Goal: Task Accomplishment & Management: Manage account settings

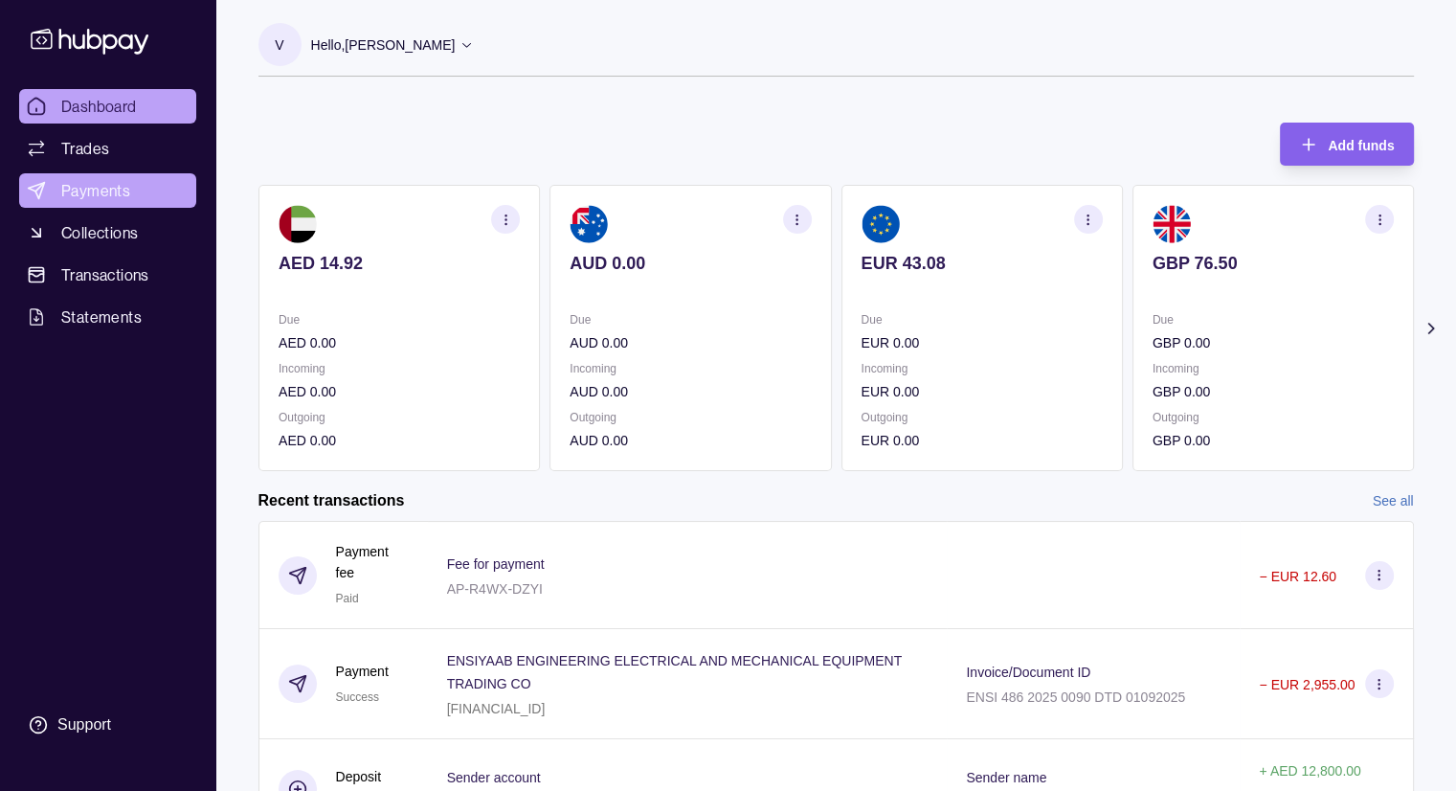
click at [107, 189] on span "Payments" at bounding box center [95, 190] width 69 height 23
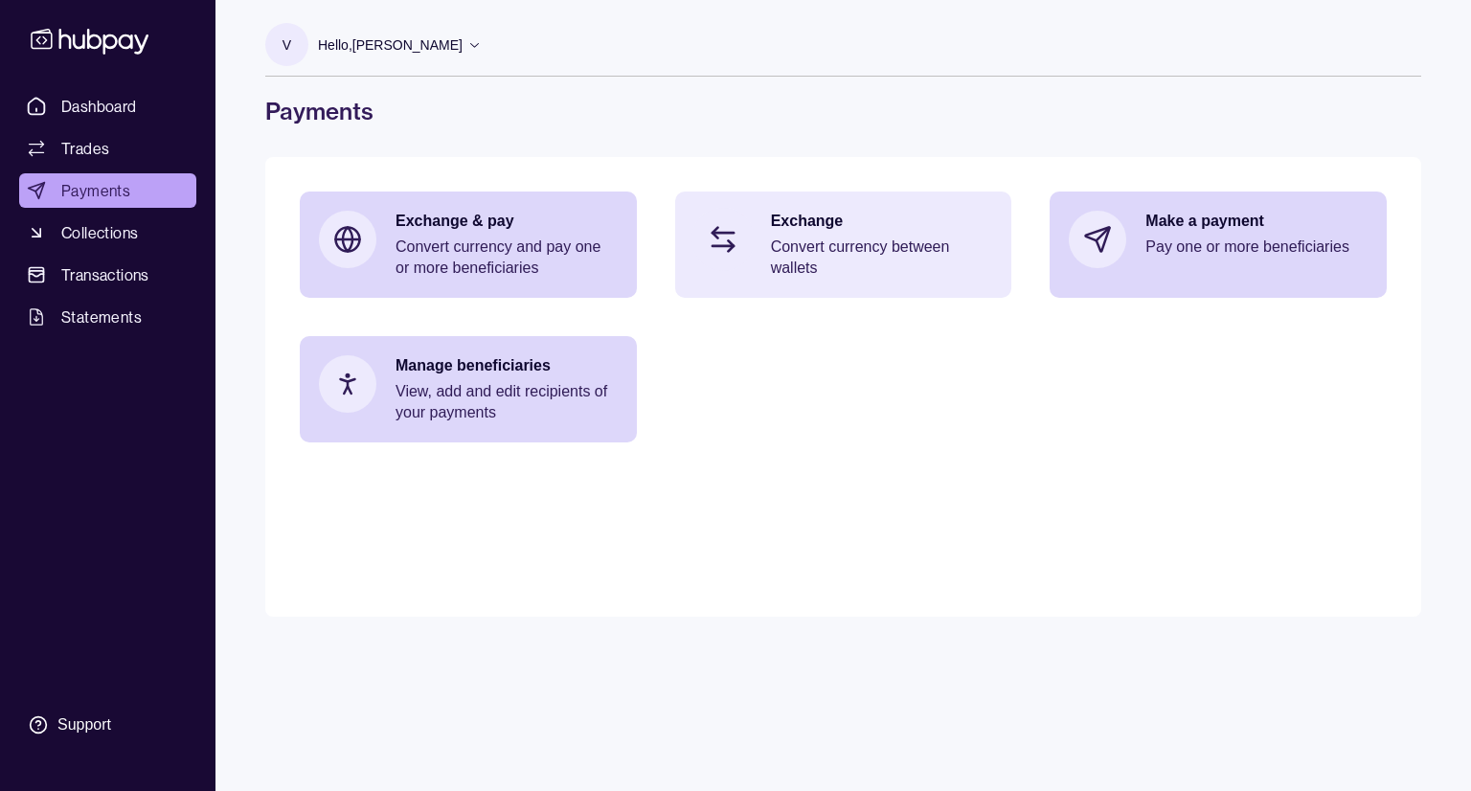
click at [875, 260] on p "Convert currency between wallets" at bounding box center [882, 258] width 222 height 42
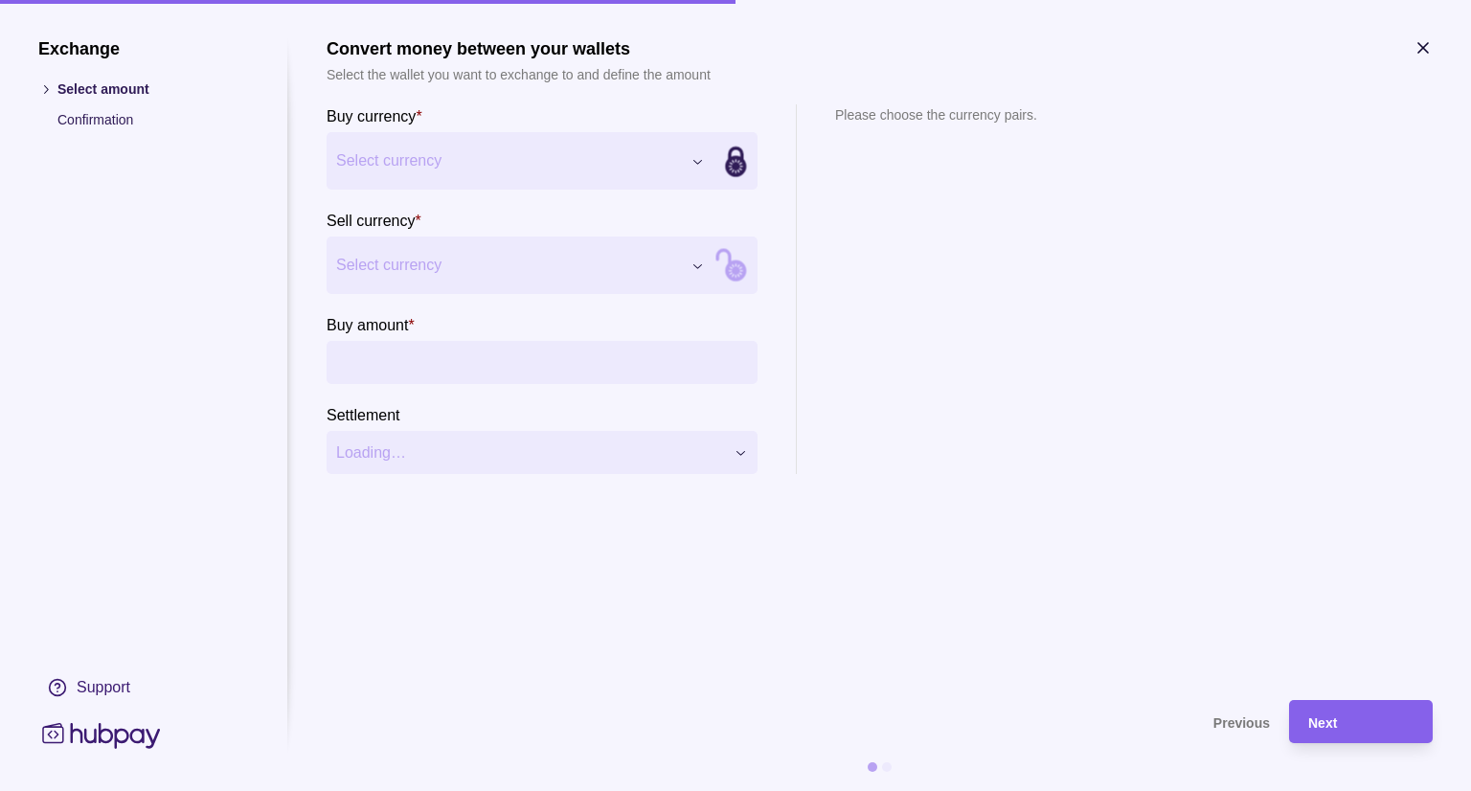
click at [460, 790] on div "Exchange Select amount Confirmation Support Convert money between your wallets …" at bounding box center [735, 791] width 1471 height 0
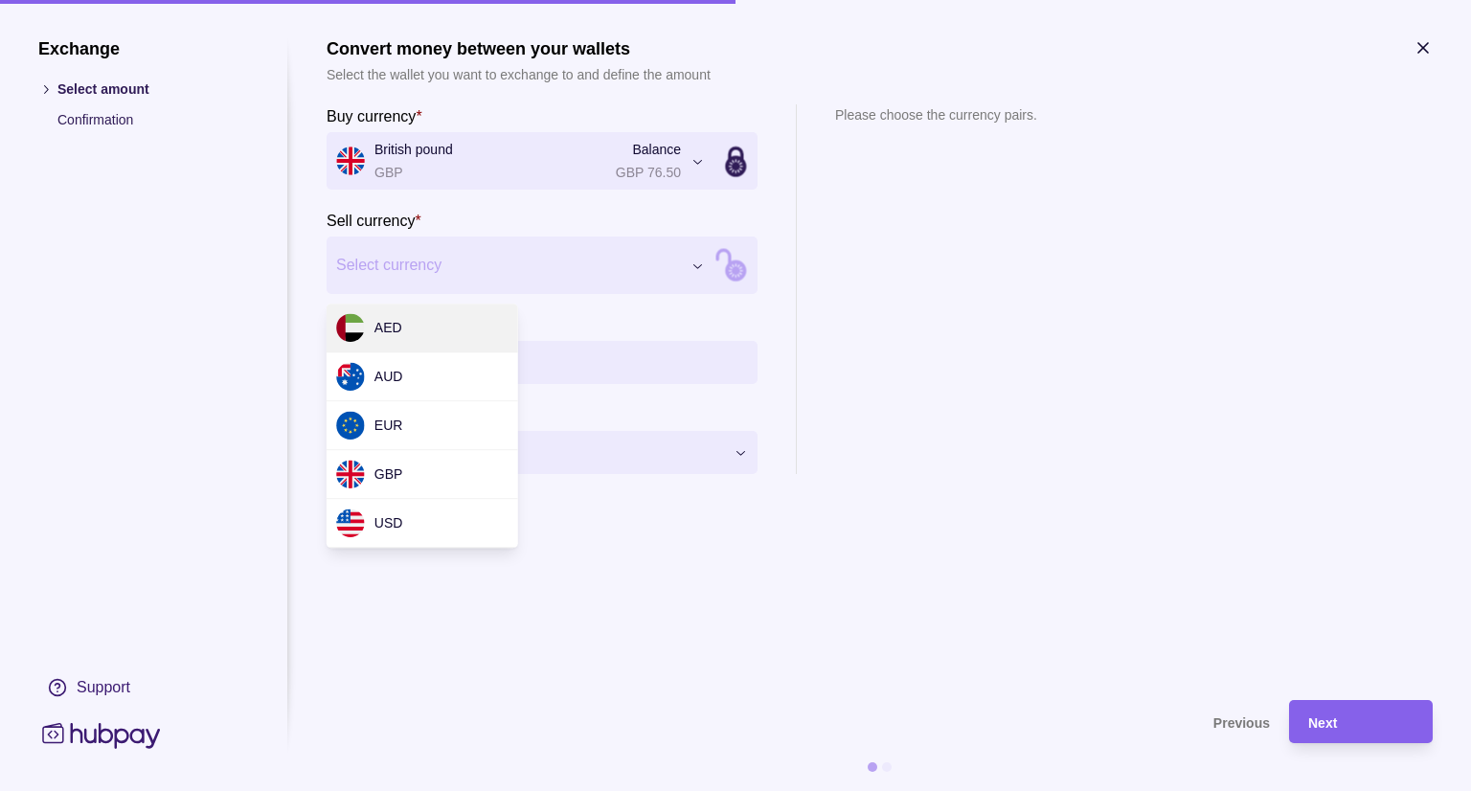
click at [454, 790] on div "Exchange Select amount Confirmation Support Convert money between your wallets …" at bounding box center [735, 791] width 1471 height 0
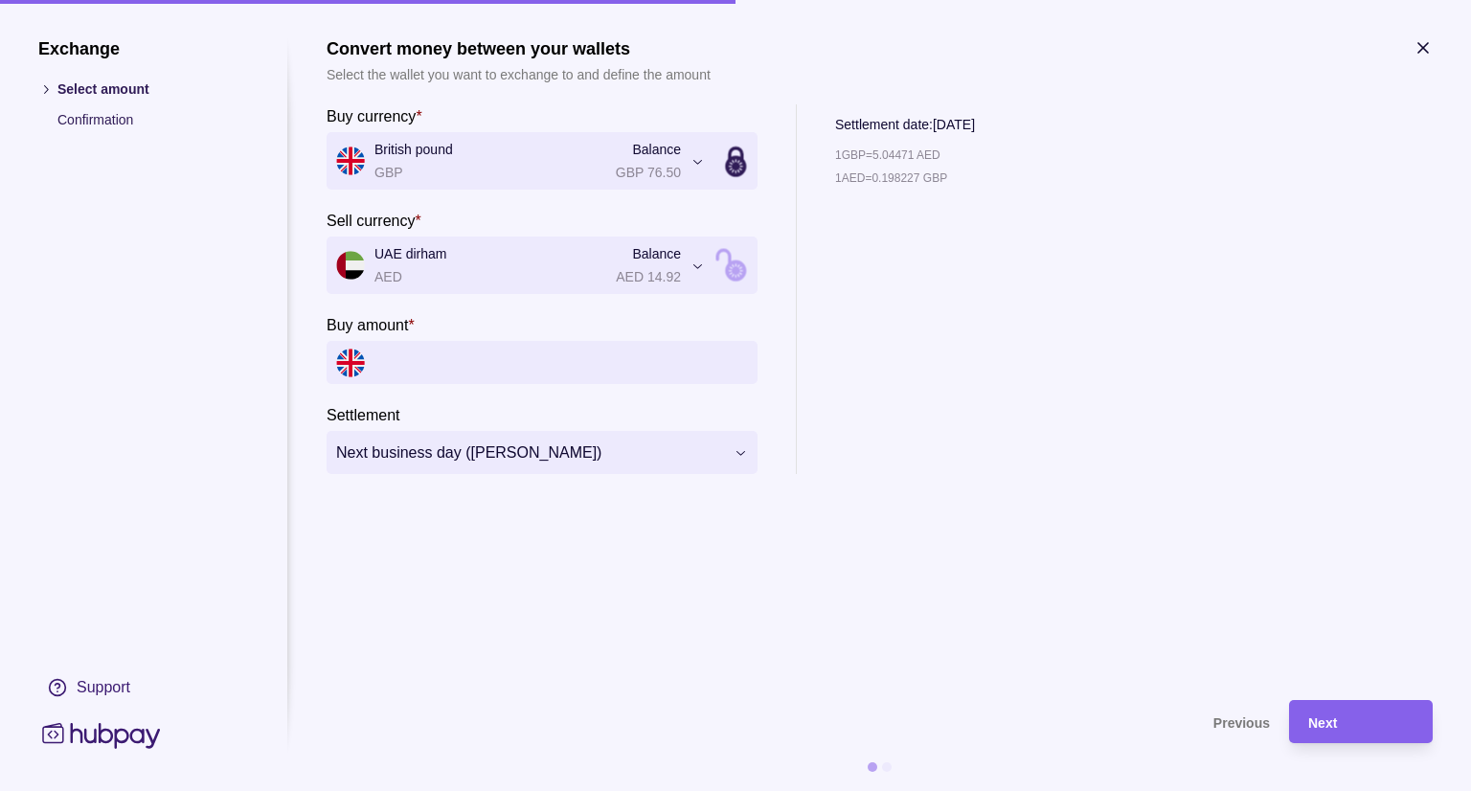
click at [1423, 47] on icon "button" at bounding box center [1423, 48] width 10 height 10
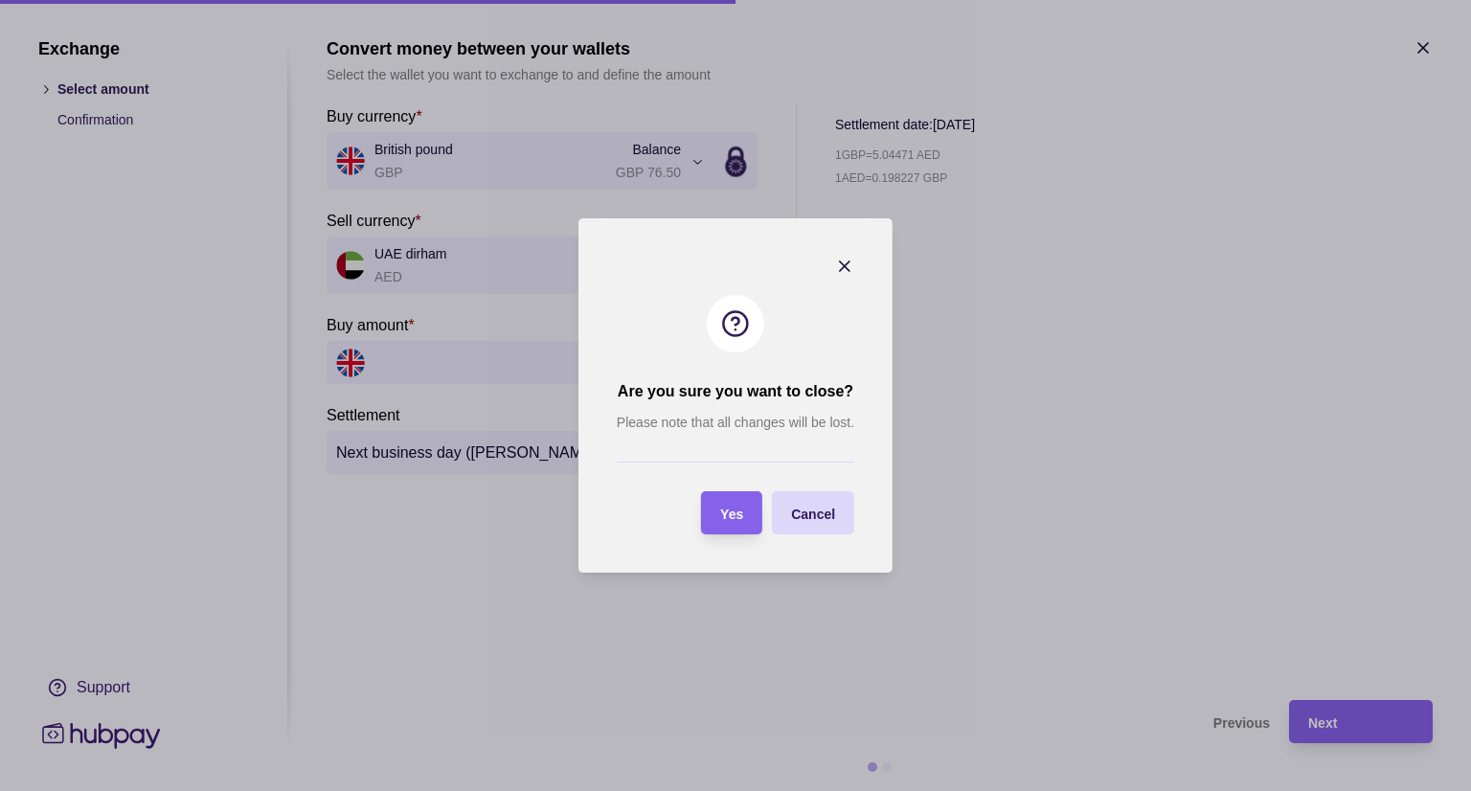
click at [724, 507] on span "Yes" at bounding box center [731, 514] width 23 height 15
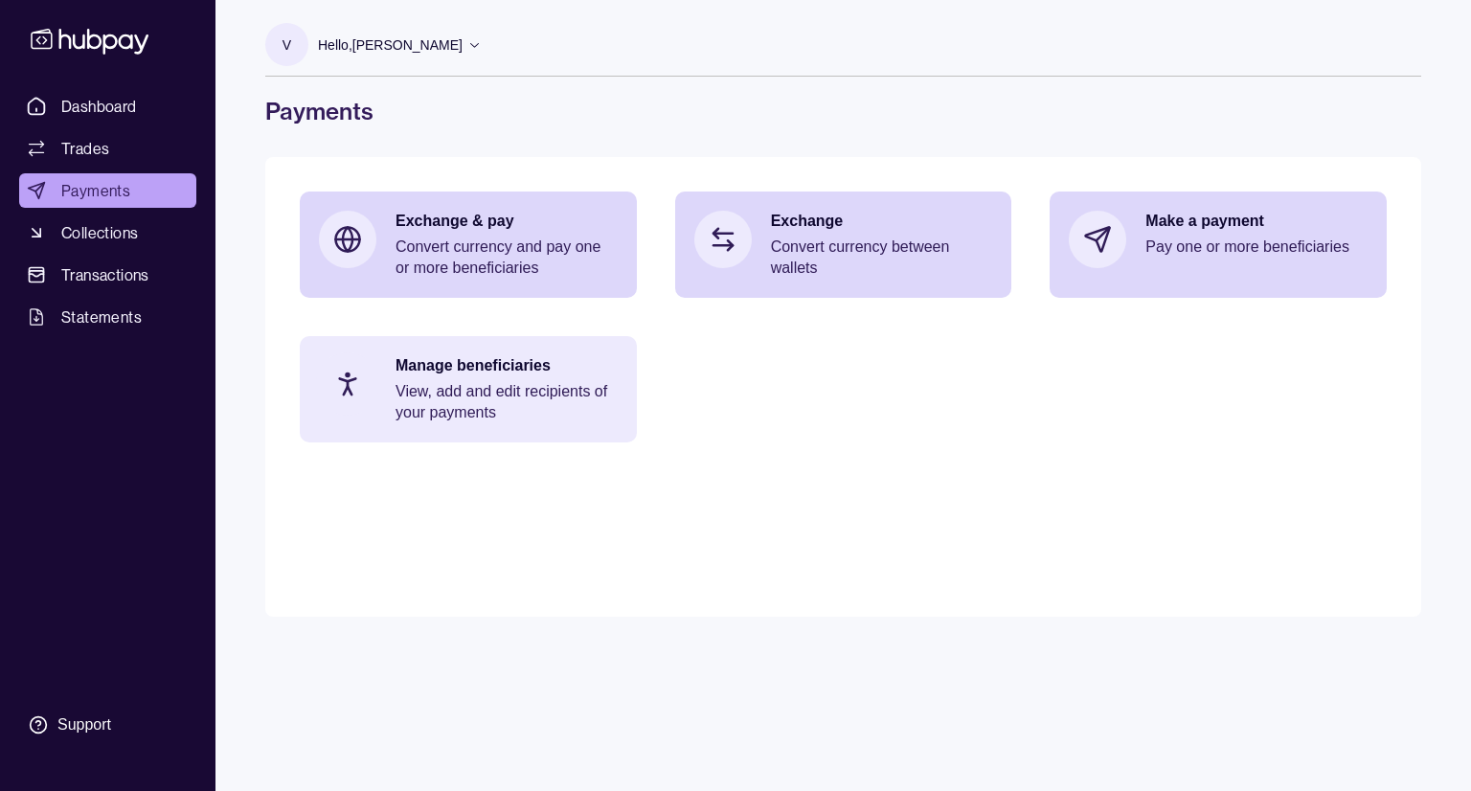
click at [495, 373] on p "Manage beneficiaries" at bounding box center [506, 365] width 222 height 21
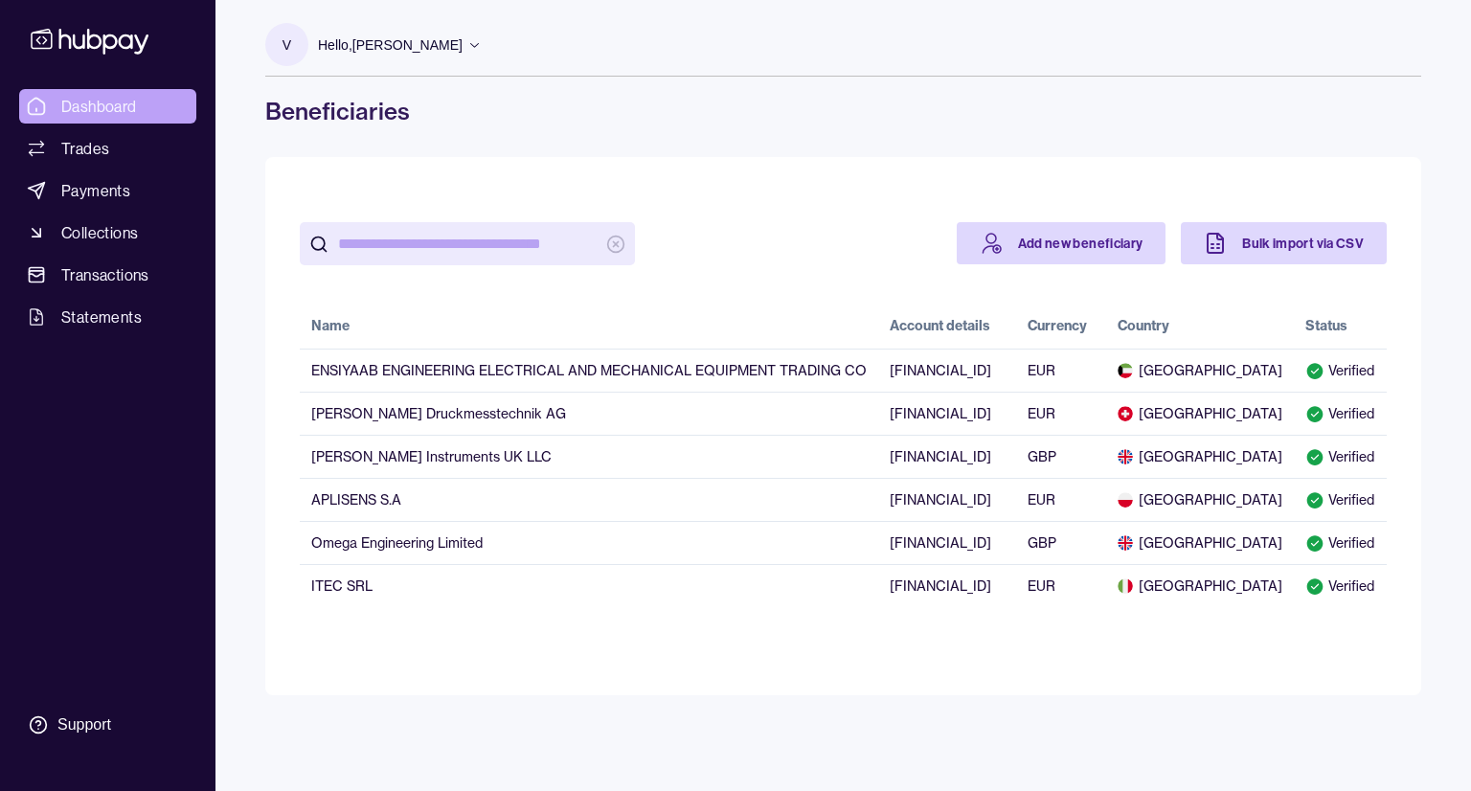
click at [105, 104] on span "Dashboard" at bounding box center [99, 106] width 76 height 23
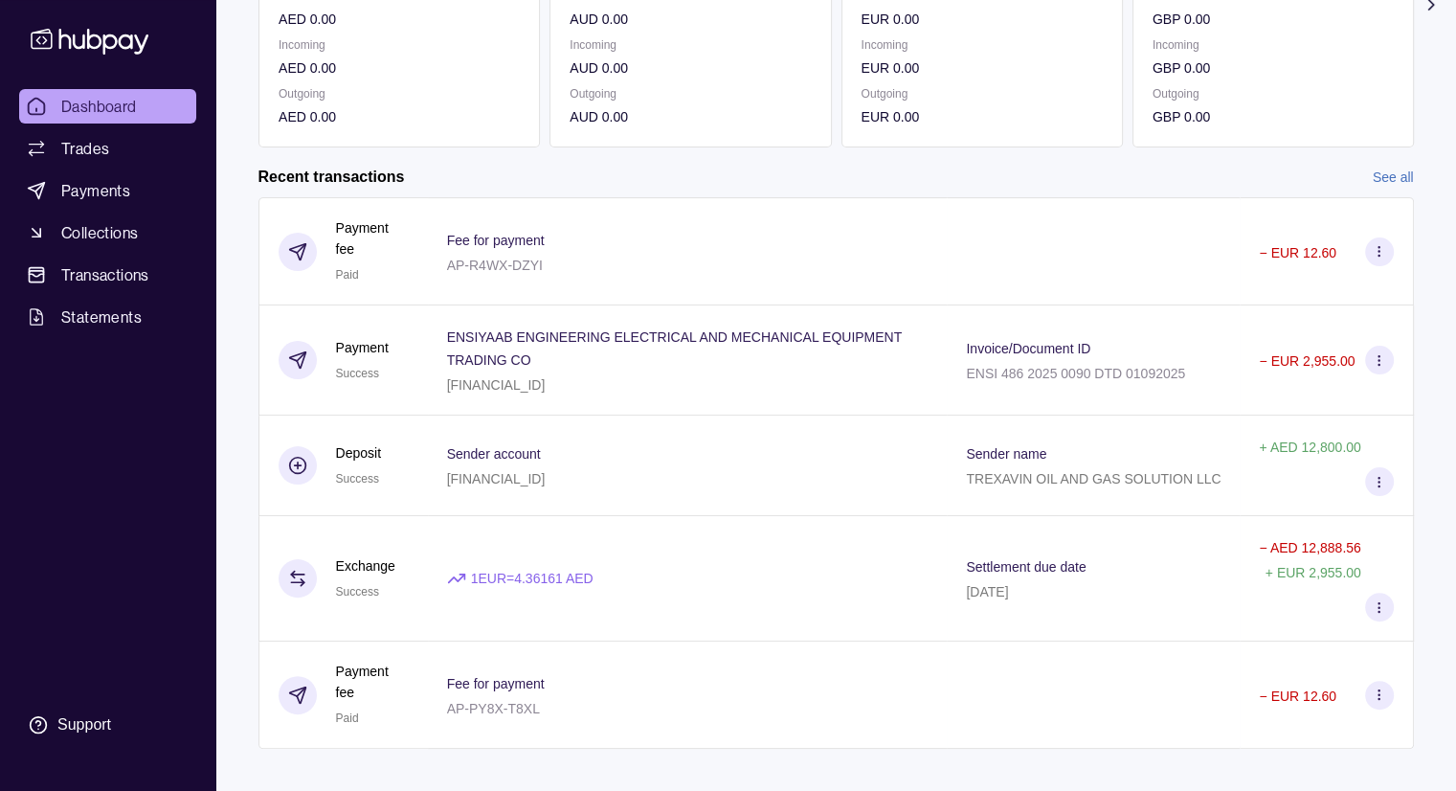
scroll to position [343, 0]
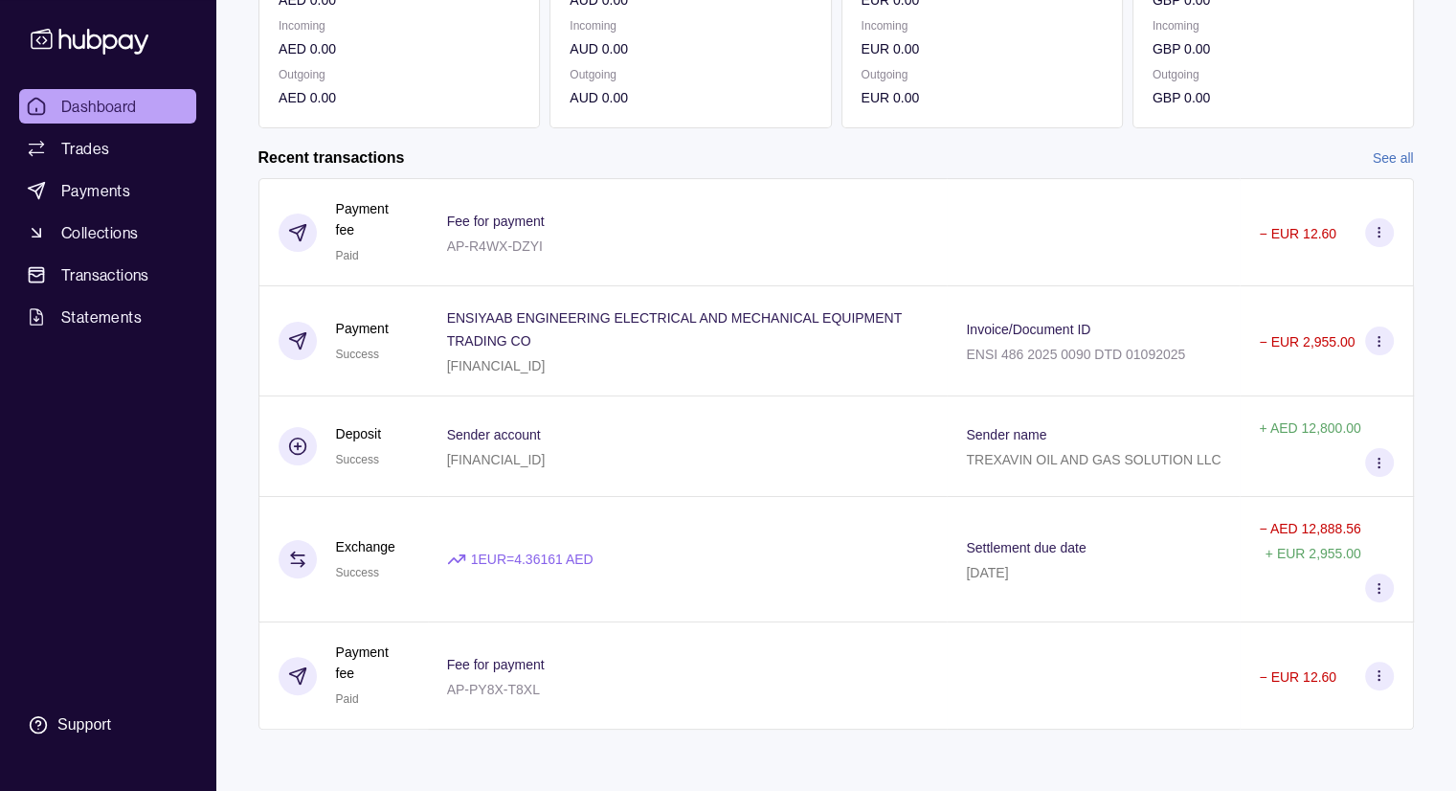
click at [1414, 155] on section "Add funds AED 14.92 Due AED 0.00 Incoming AED 0.00 Outgoing AED 0.00 AUD 0.00 D…" at bounding box center [836, 264] width 1232 height 1007
click at [1387, 152] on link "See all" at bounding box center [1393, 157] width 41 height 21
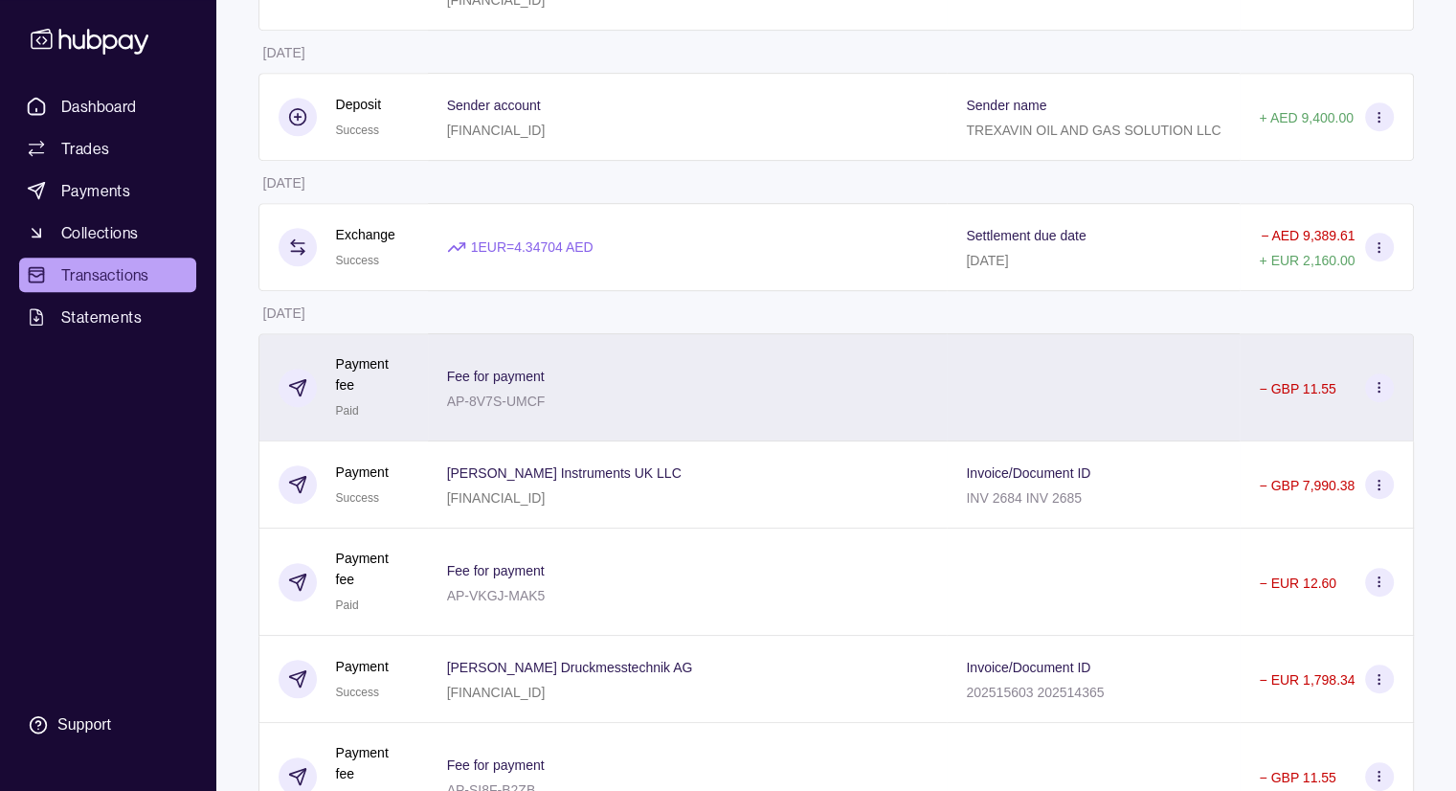
scroll to position [1053, 0]
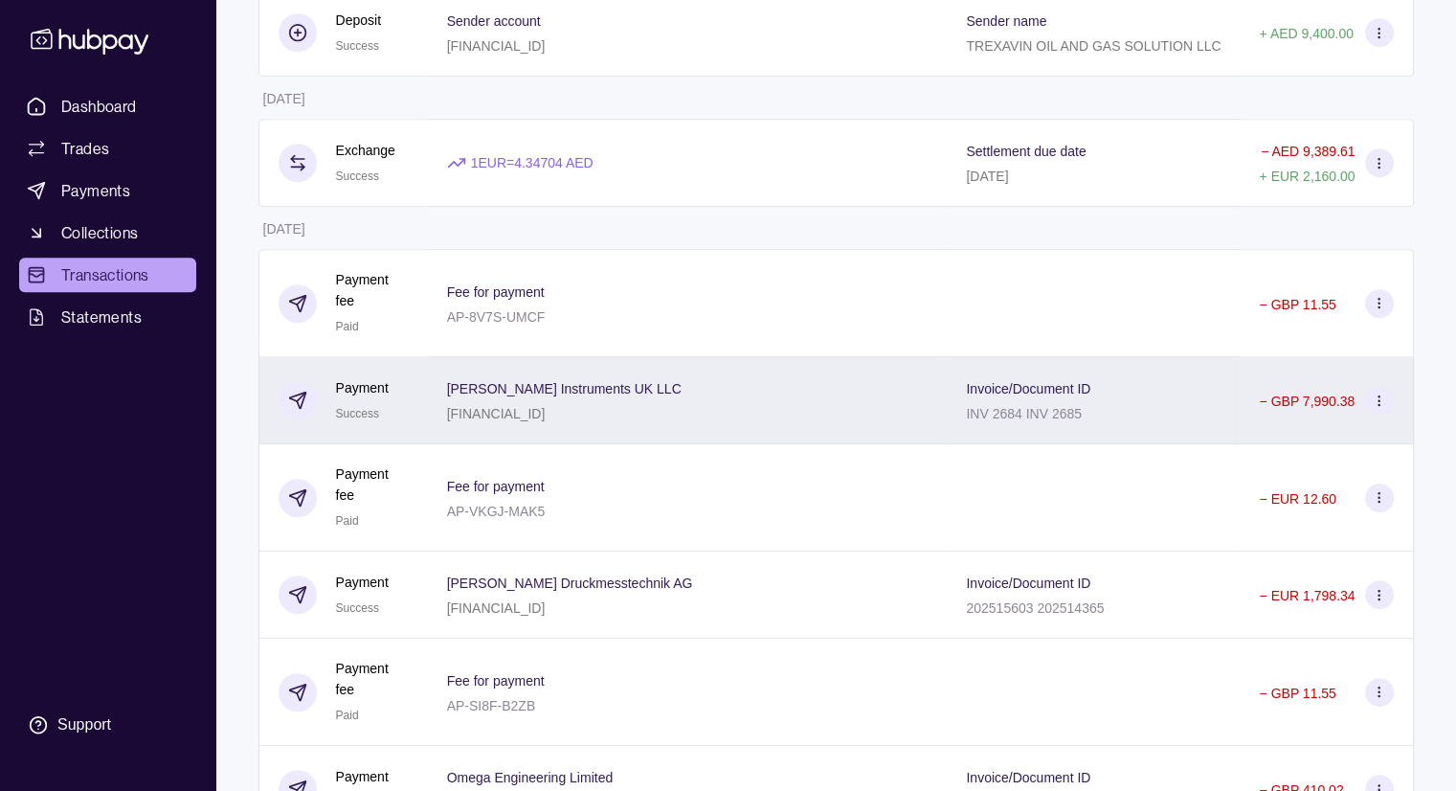
click at [1138, 418] on div "Invoice/Document ID INV 2684 INV 2685" at bounding box center [1093, 400] width 293 height 87
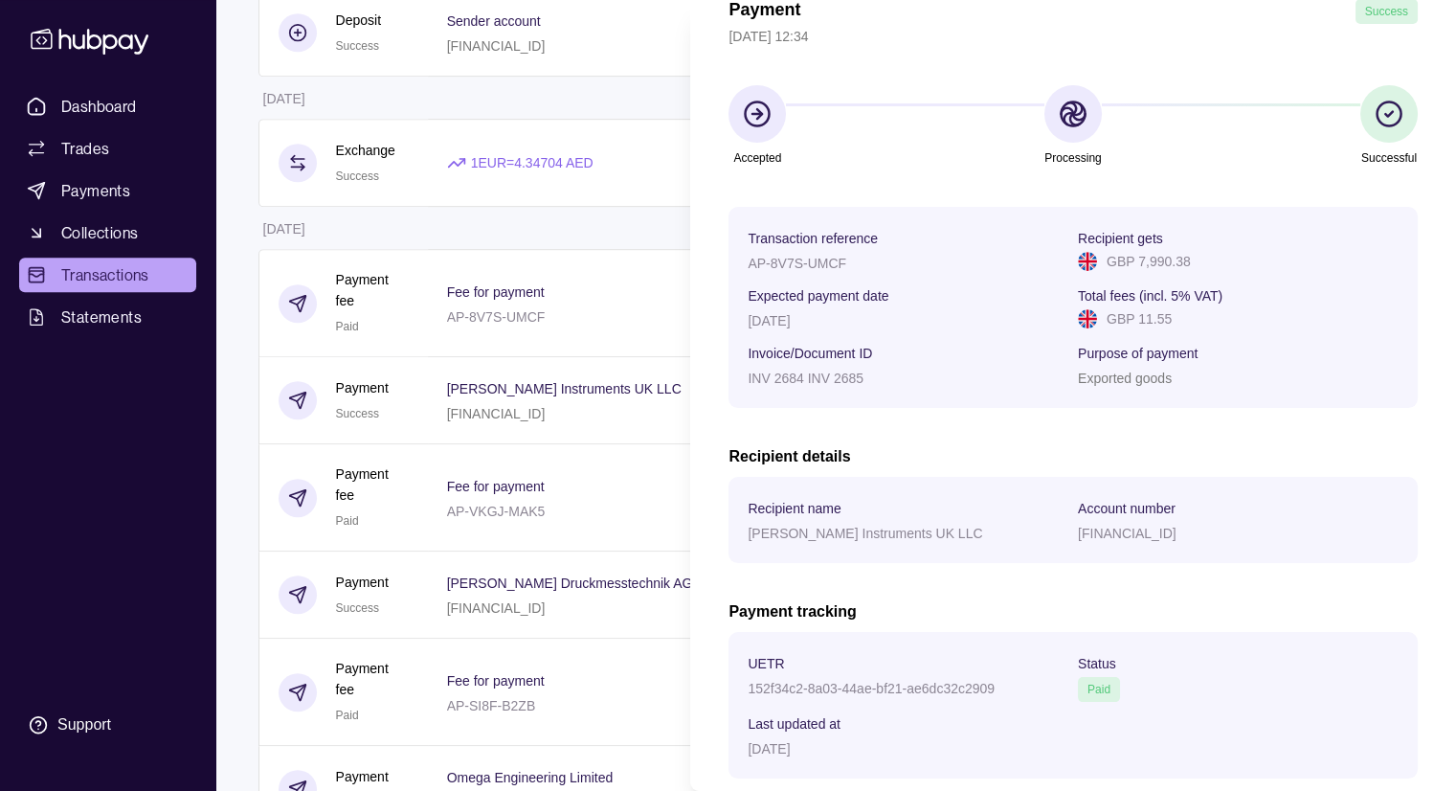
scroll to position [215, 0]
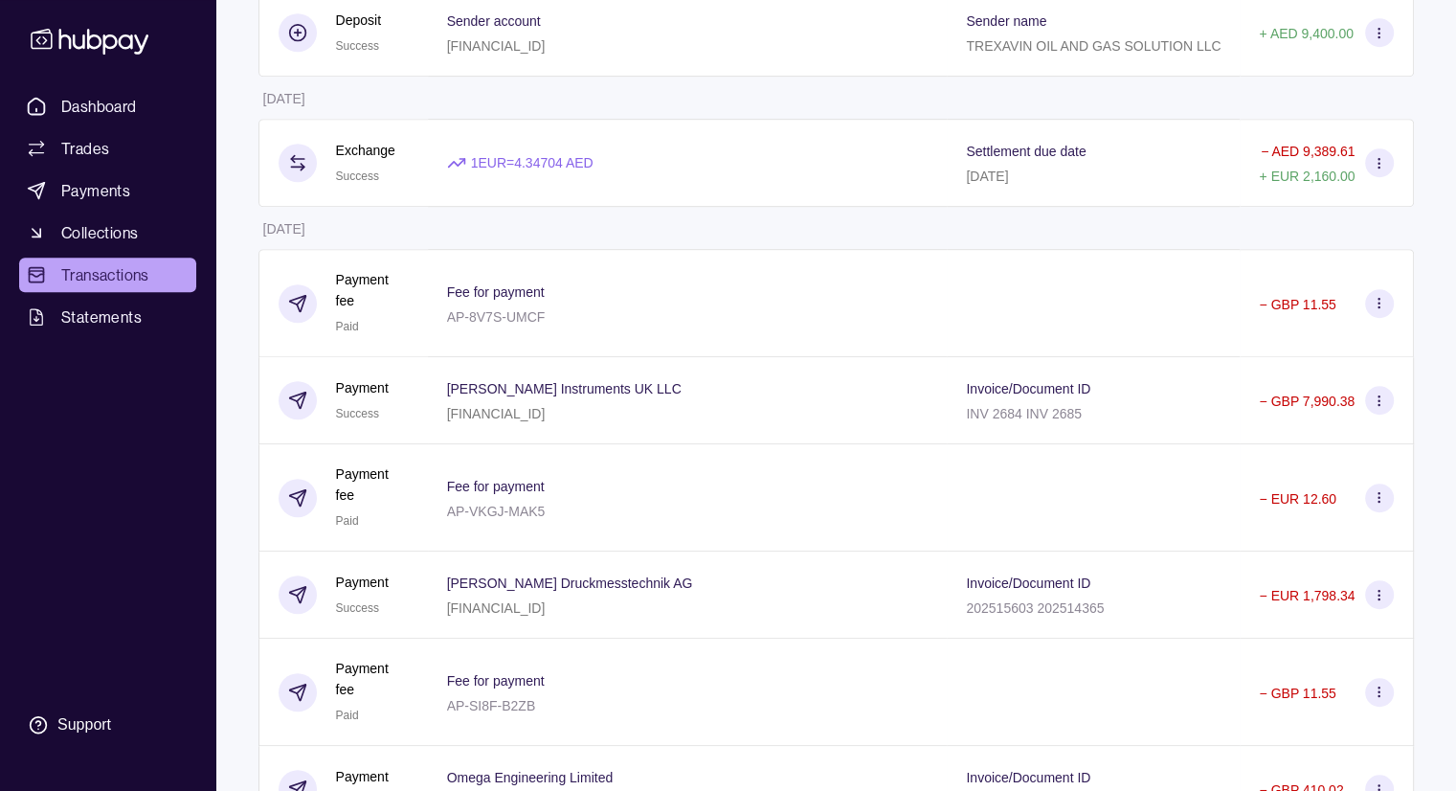
click at [576, 547] on html "Dashboard Trades Payments Collections Transactions Statements Support V Hello, …" at bounding box center [728, 238] width 1456 height 2583
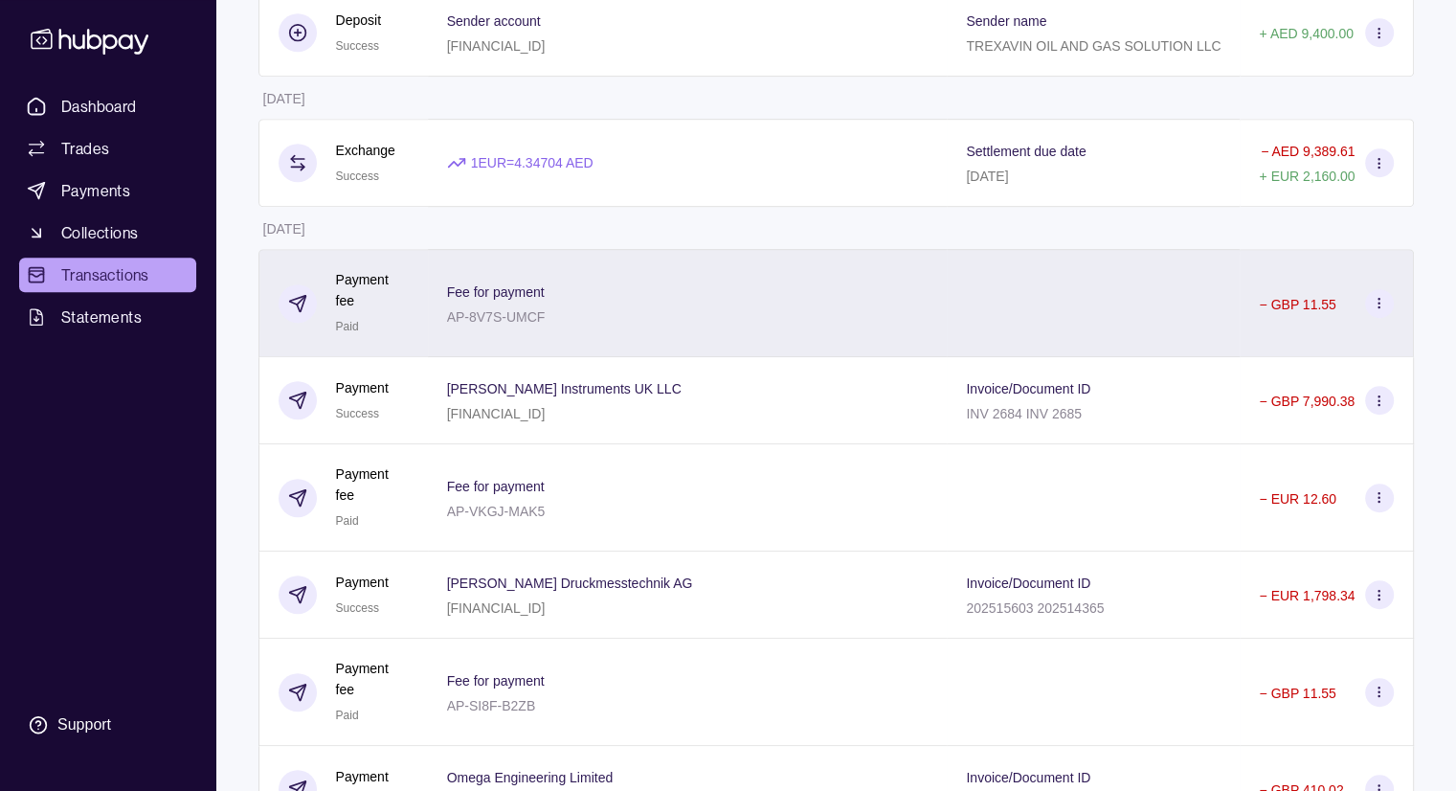
click at [1376, 310] on icon at bounding box center [1379, 303] width 14 height 14
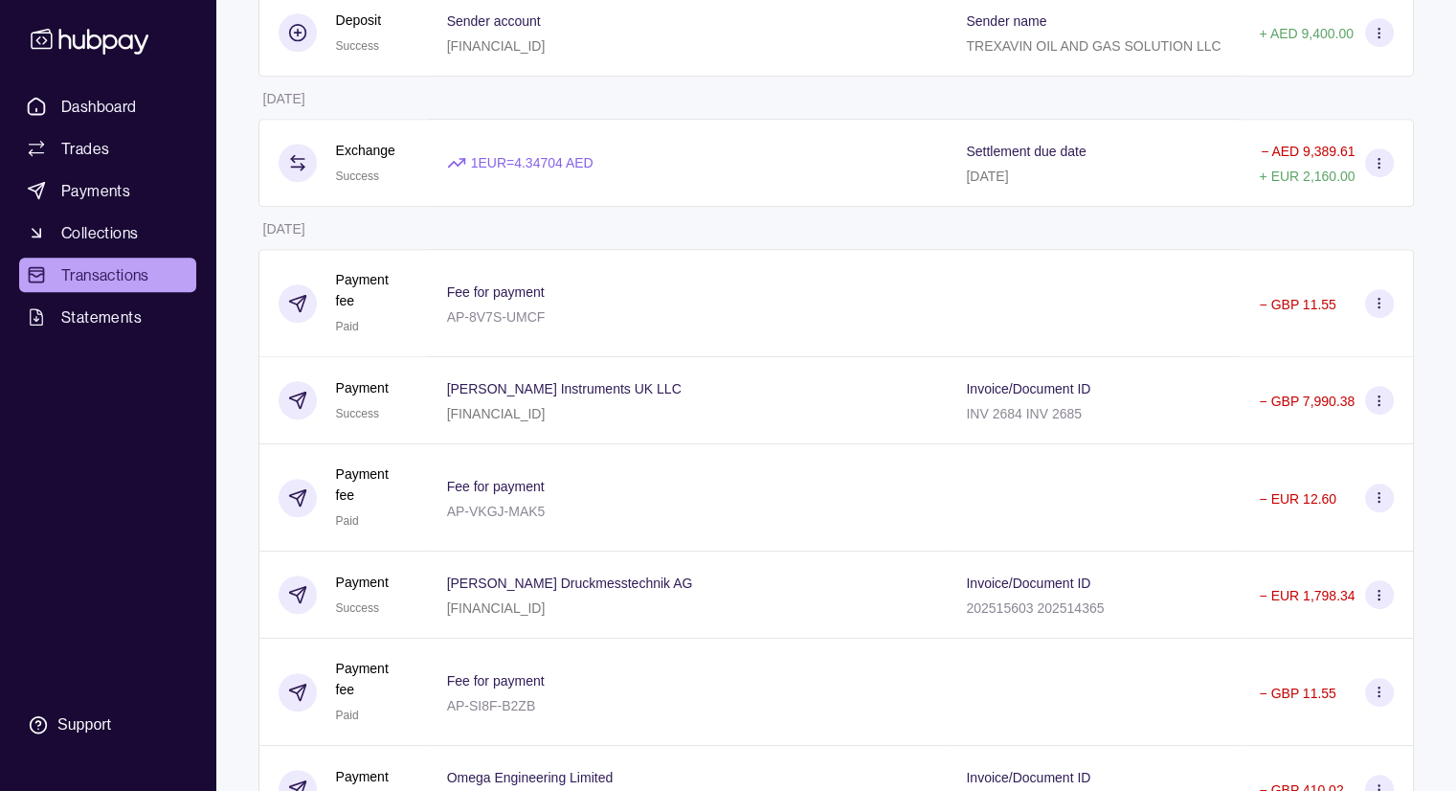
click at [546, 457] on html "Dashboard Trades Payments Collections Transactions Statements Support V Hello, …" at bounding box center [728, 238] width 1456 height 2583
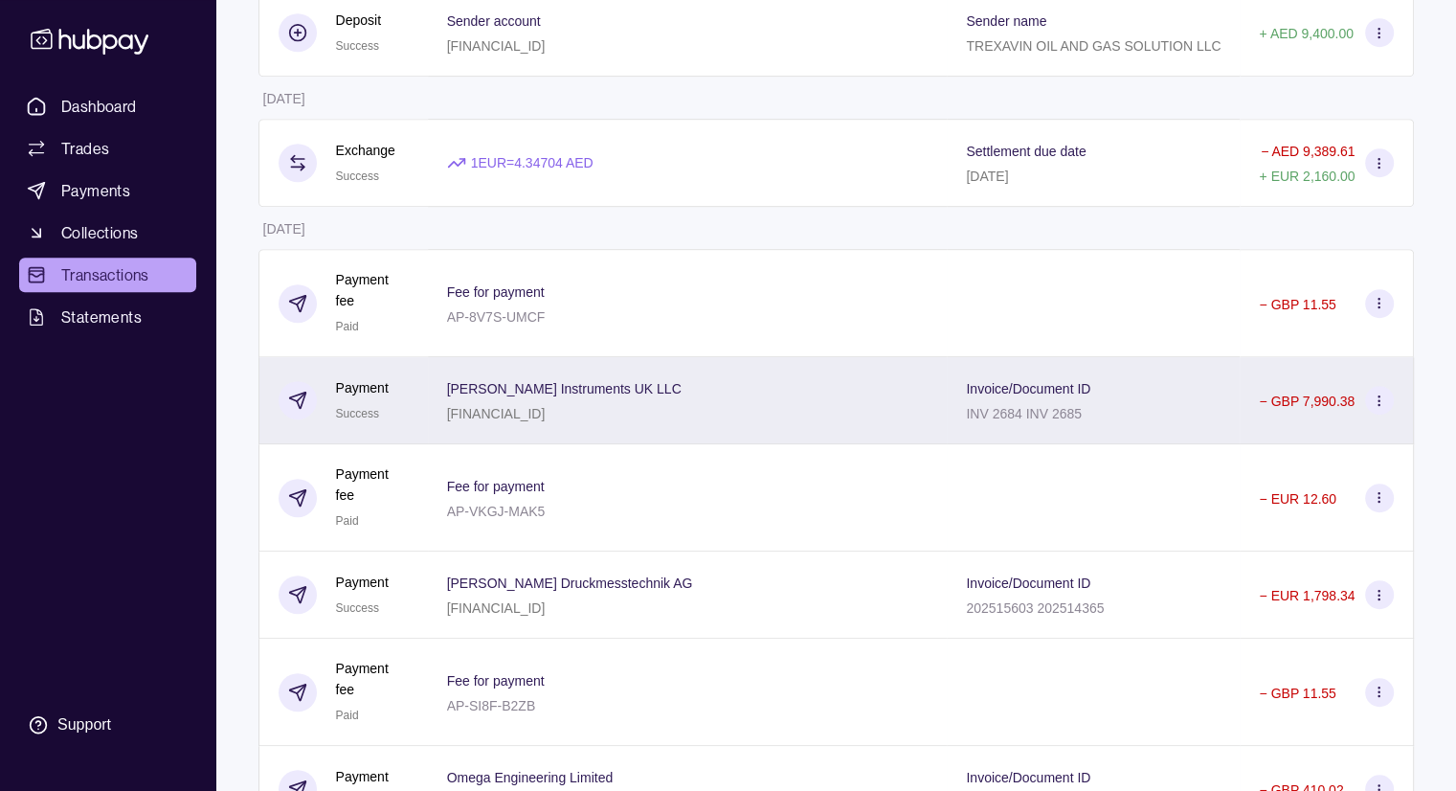
click at [1383, 408] on icon at bounding box center [1379, 401] width 14 height 14
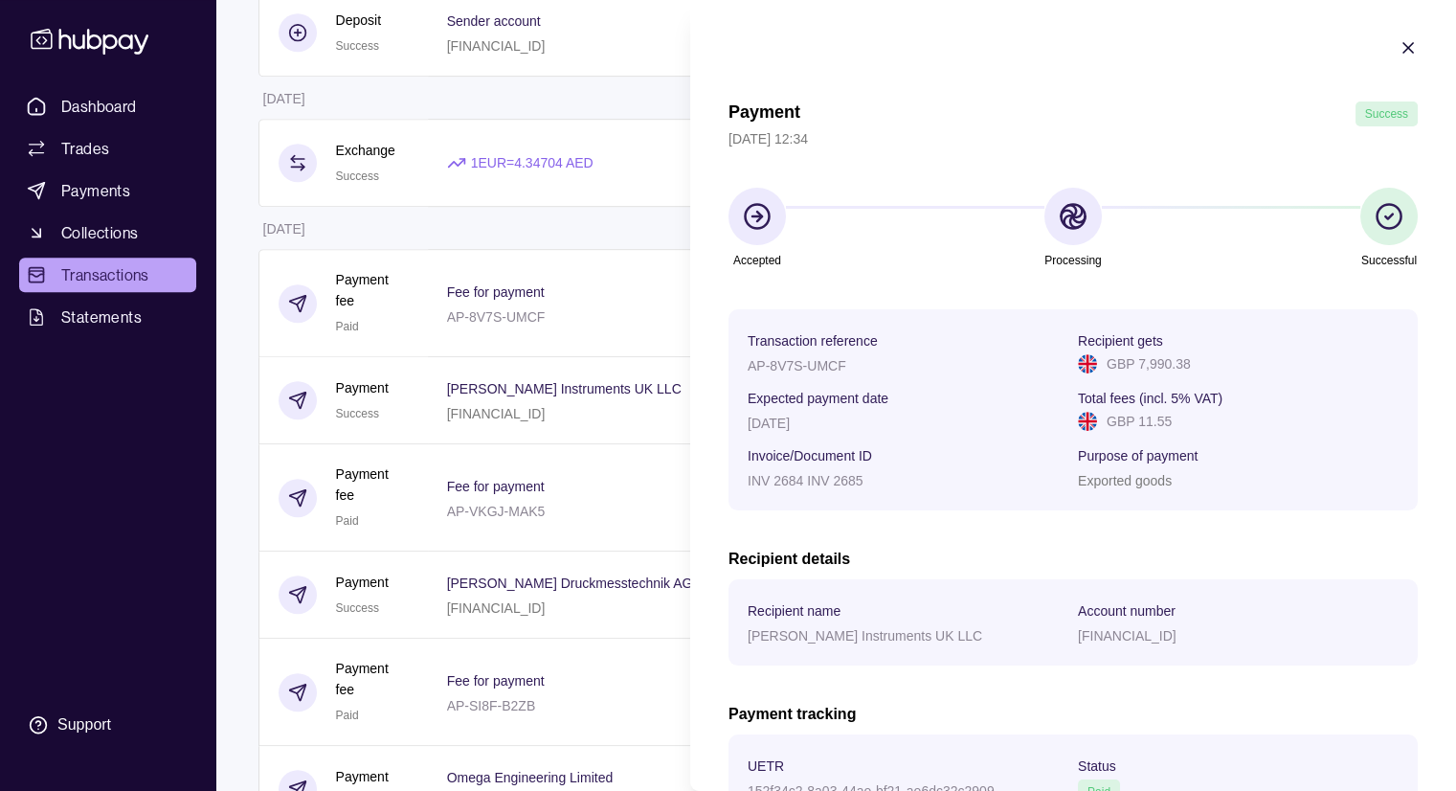
click at [1399, 48] on icon "button" at bounding box center [1408, 47] width 19 height 19
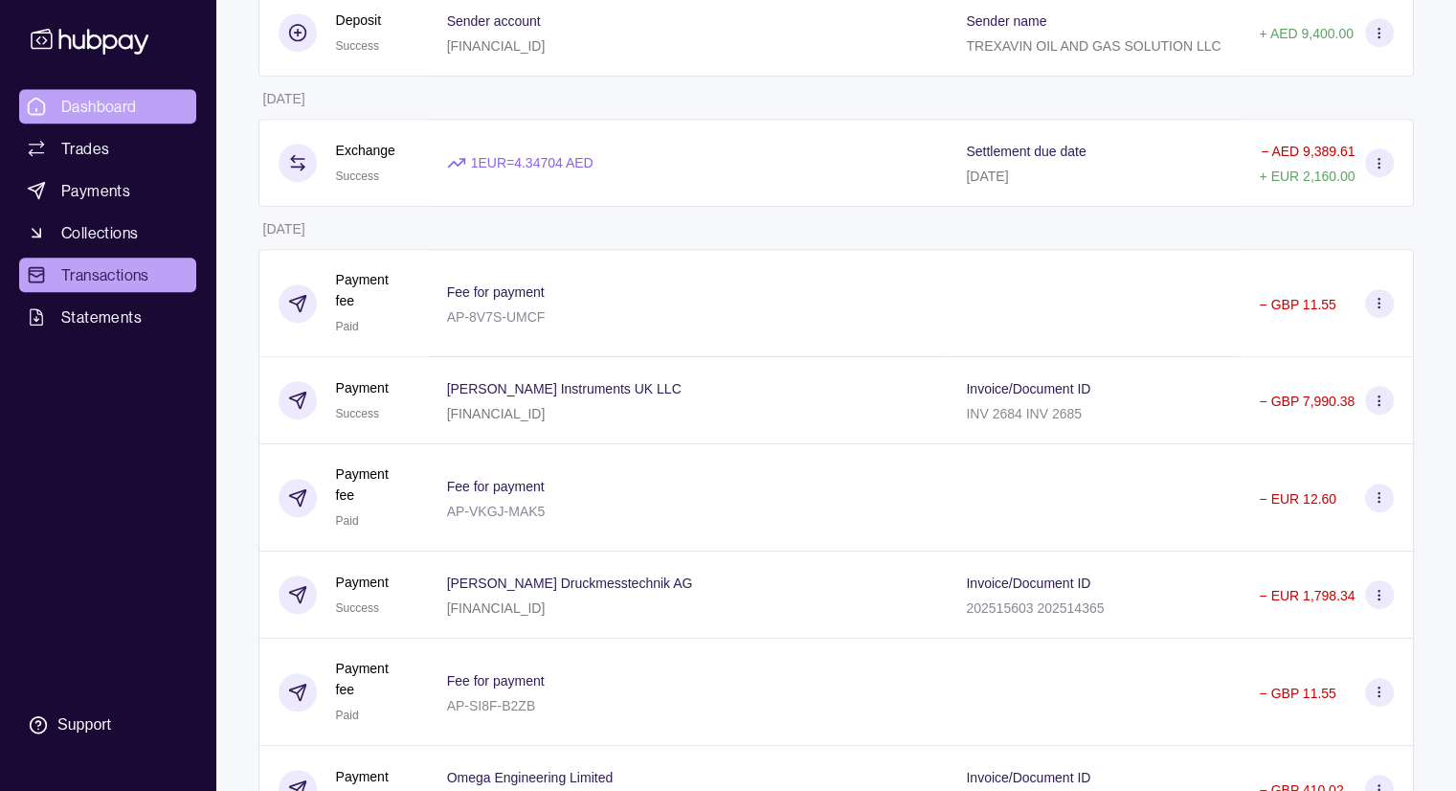
click at [118, 104] on span "Dashboard" at bounding box center [99, 106] width 76 height 23
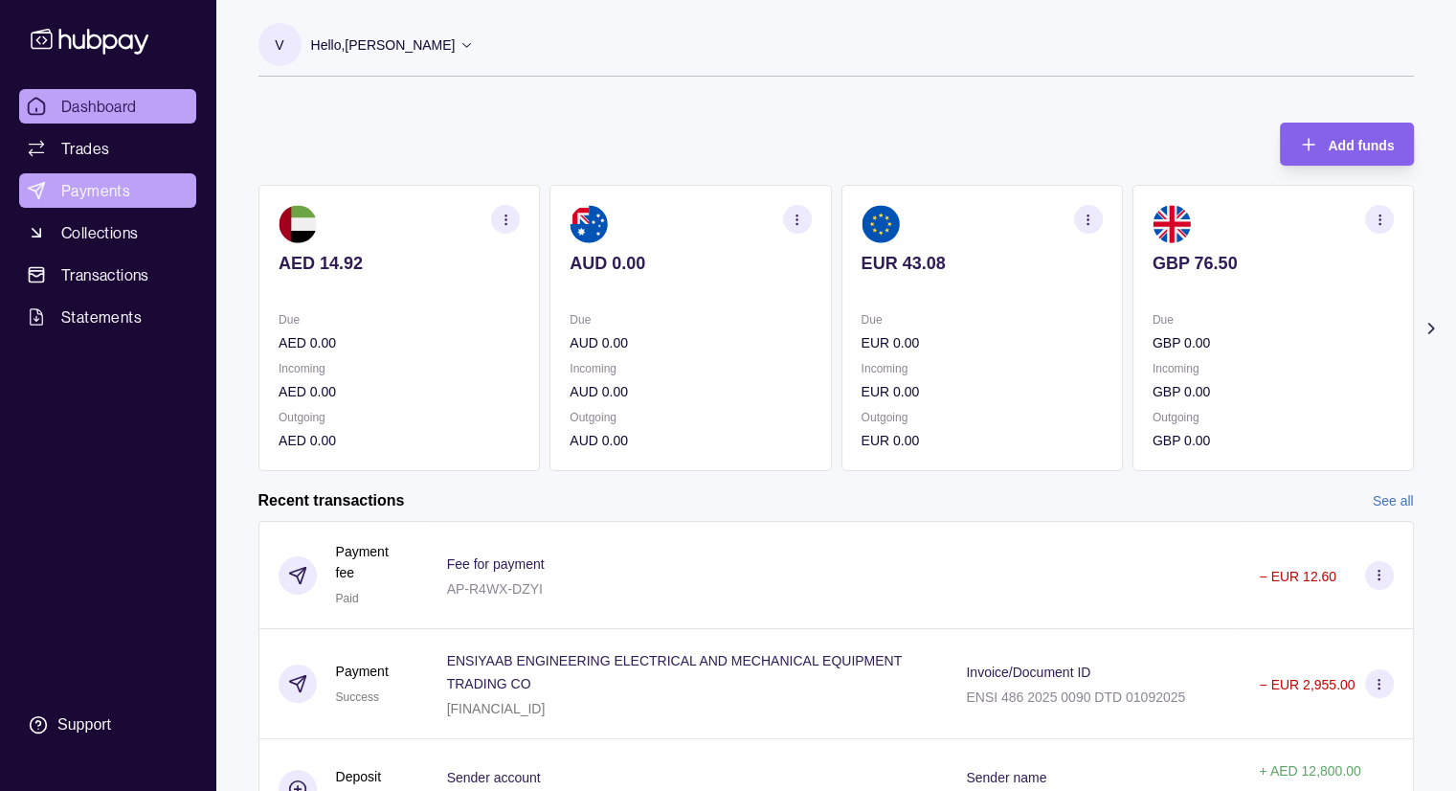
click at [128, 194] on span "Payments" at bounding box center [95, 190] width 69 height 23
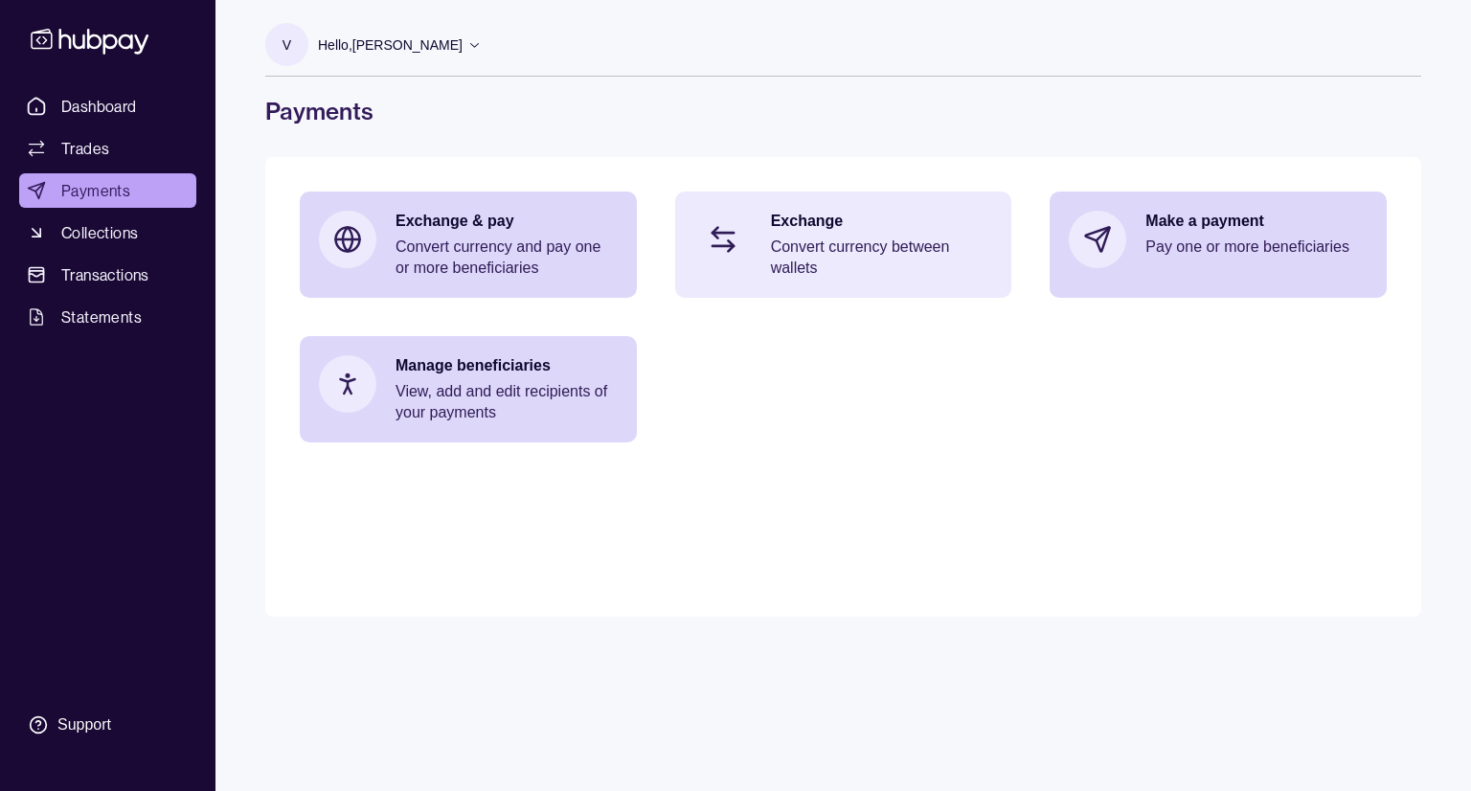
click at [866, 244] on p "Convert currency between wallets" at bounding box center [882, 258] width 222 height 42
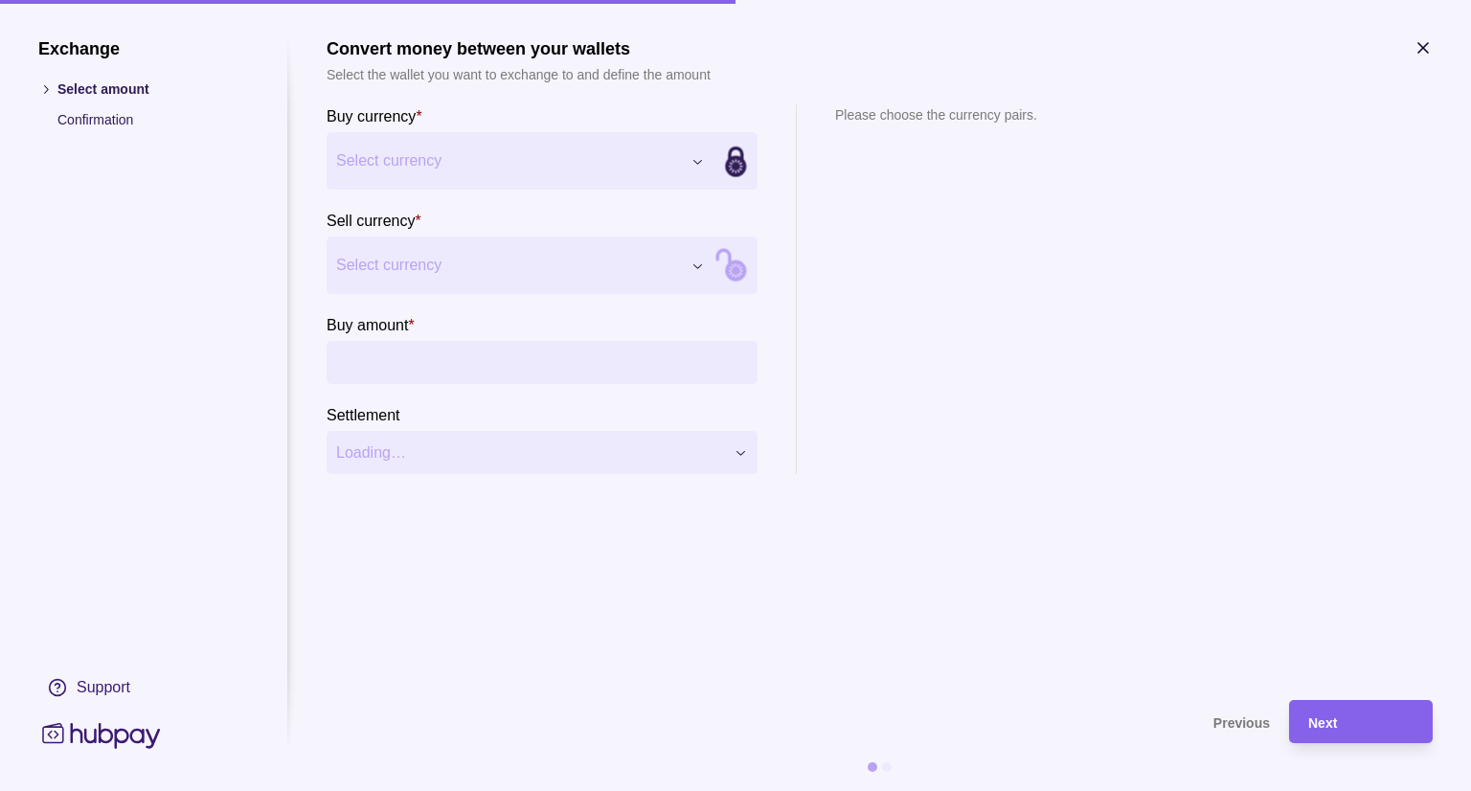
click at [426, 790] on div "Exchange Select amount Confirmation Support Convert money between your wallets …" at bounding box center [735, 791] width 1471 height 0
click at [414, 790] on div "Exchange Select amount Confirmation Support Convert money between your wallets …" at bounding box center [735, 791] width 1471 height 0
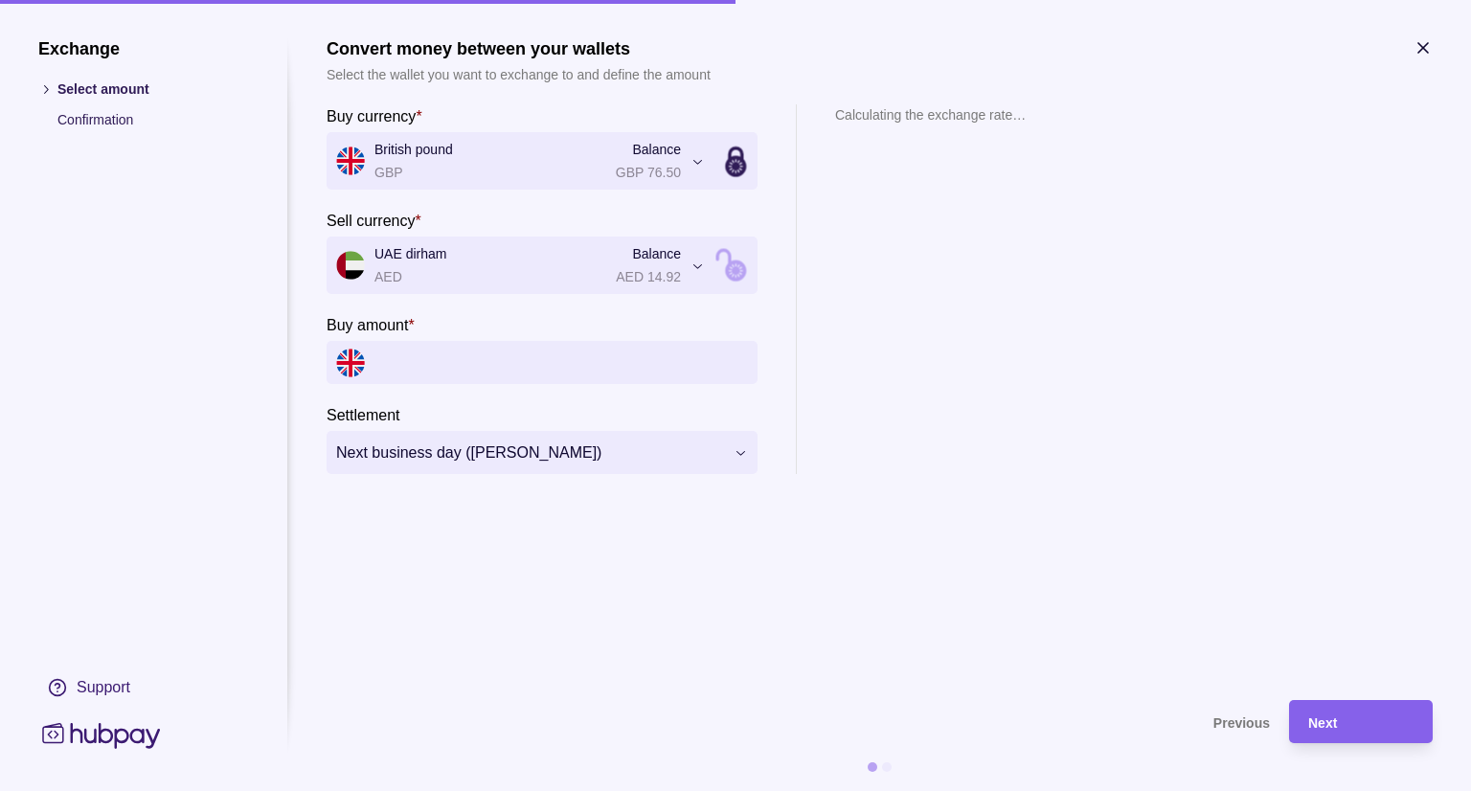
click at [484, 359] on input "Buy amount *" at bounding box center [560, 362] width 373 height 43
type input "***"
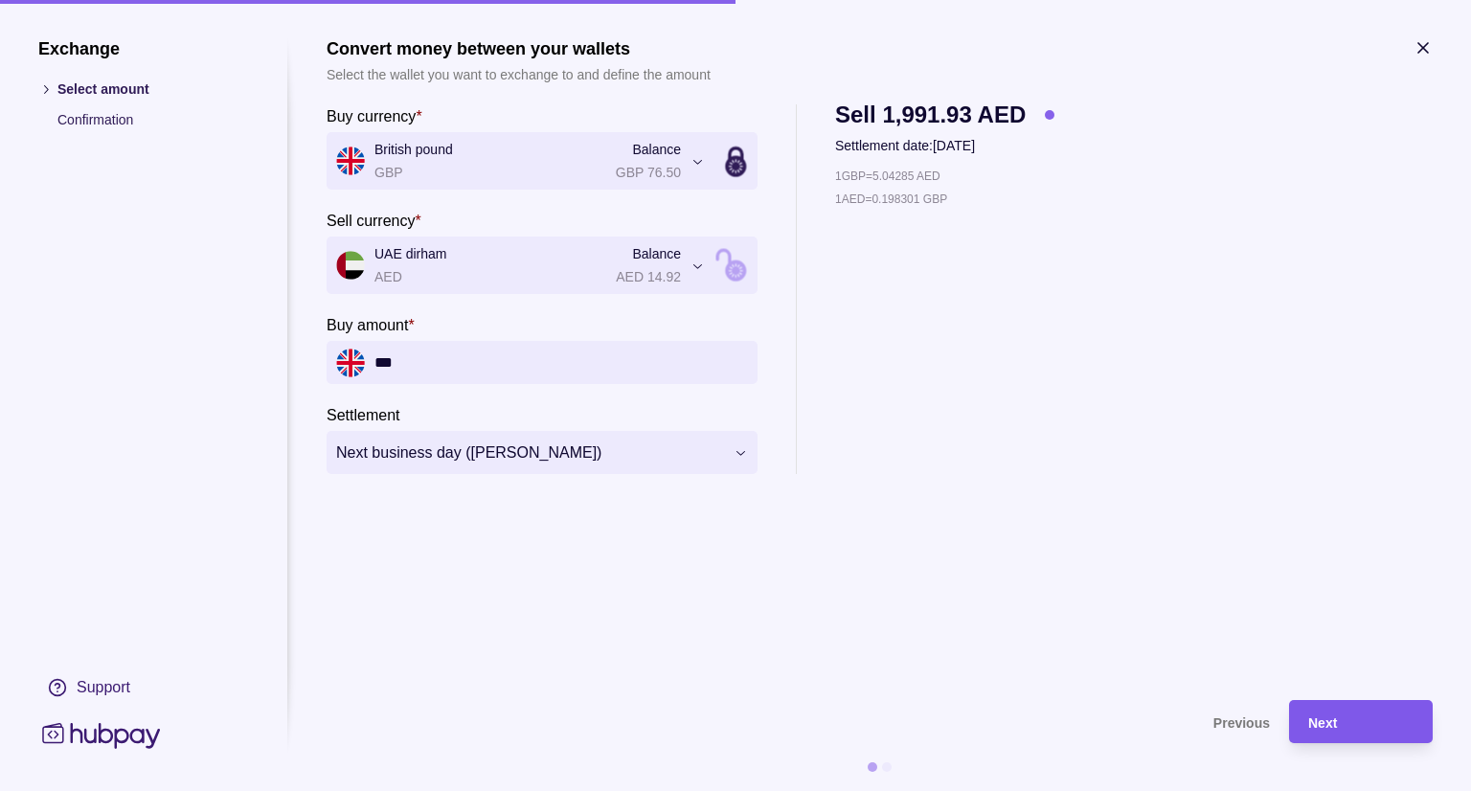
click at [1367, 729] on div "Next" at bounding box center [1360, 722] width 105 height 23
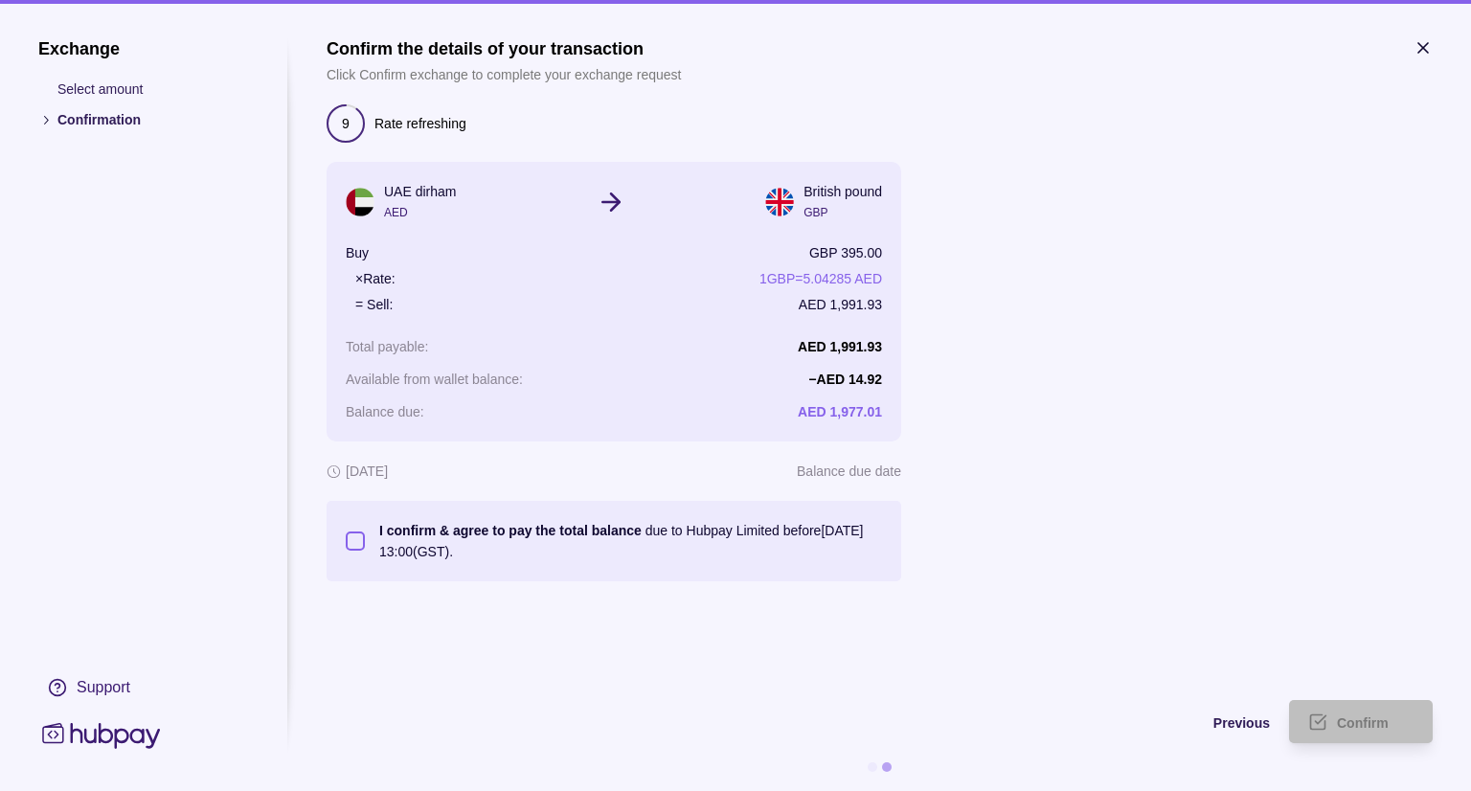
click at [354, 544] on button "I confirm & agree to pay the total balance due to Hubpay Limited before [DATE] …" at bounding box center [355, 540] width 19 height 19
type button "on"
click at [1370, 730] on div "Confirm" at bounding box center [1375, 722] width 77 height 23
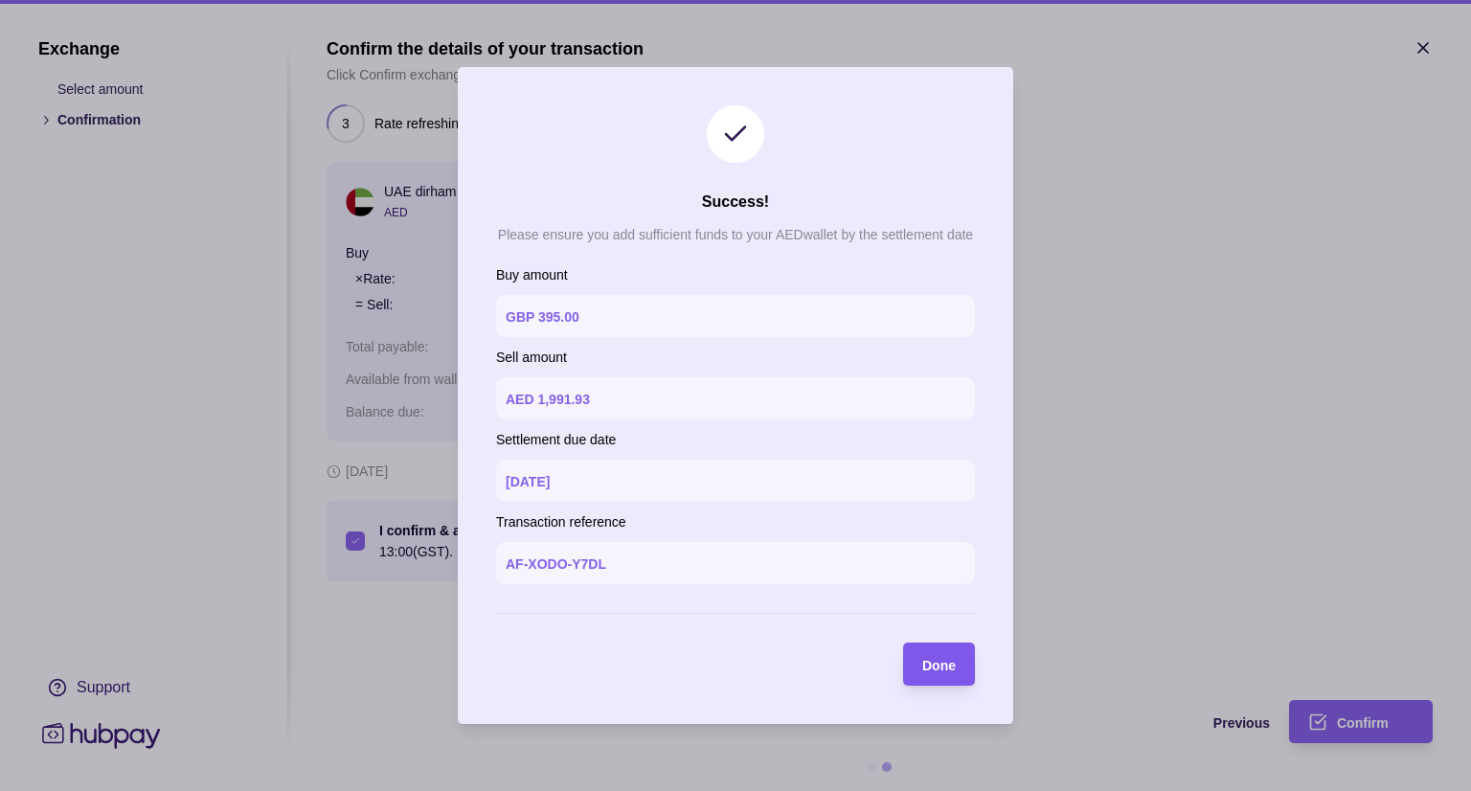
click at [945, 664] on span "Done" at bounding box center [939, 665] width 34 height 15
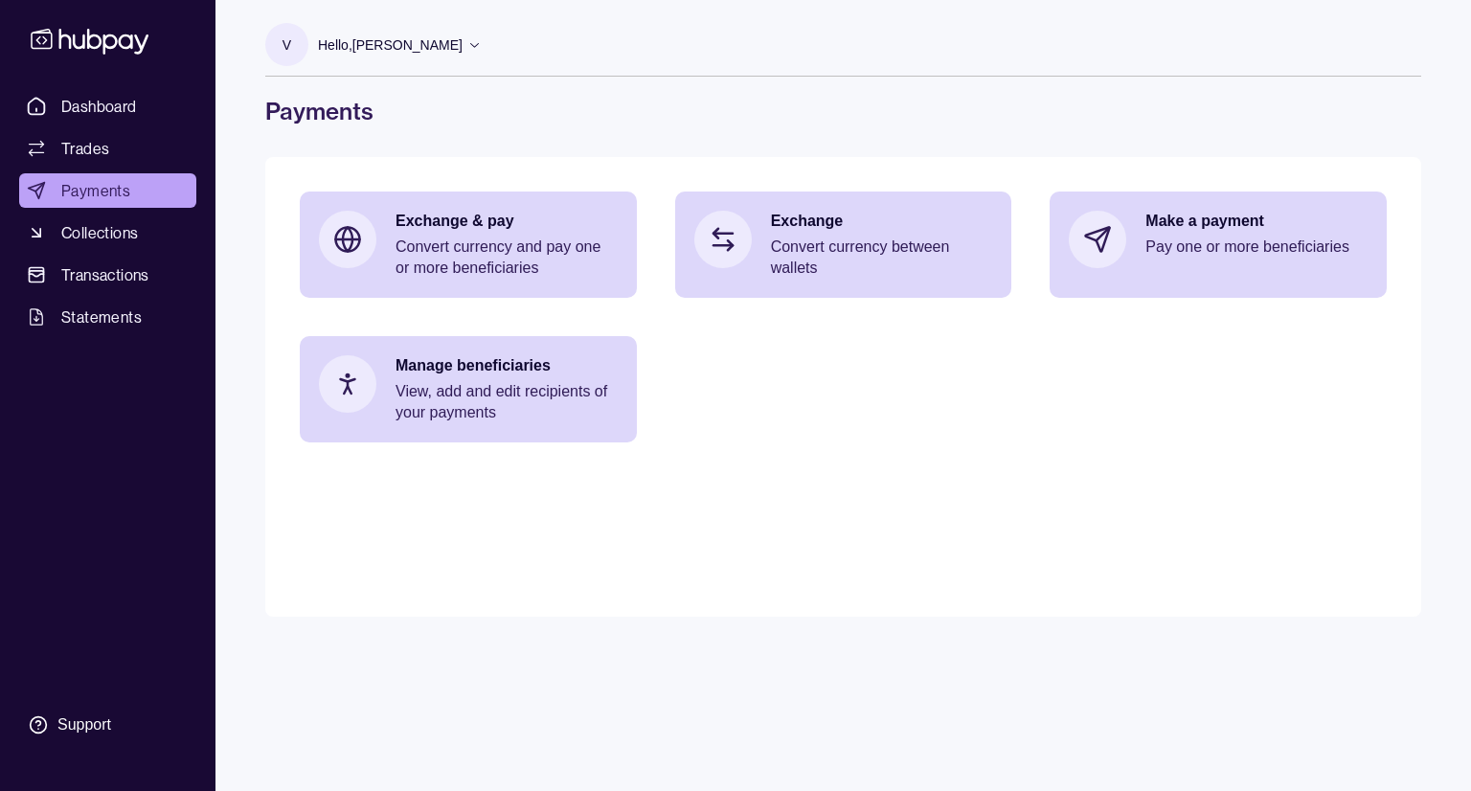
click at [467, 47] on icon at bounding box center [474, 44] width 14 height 14
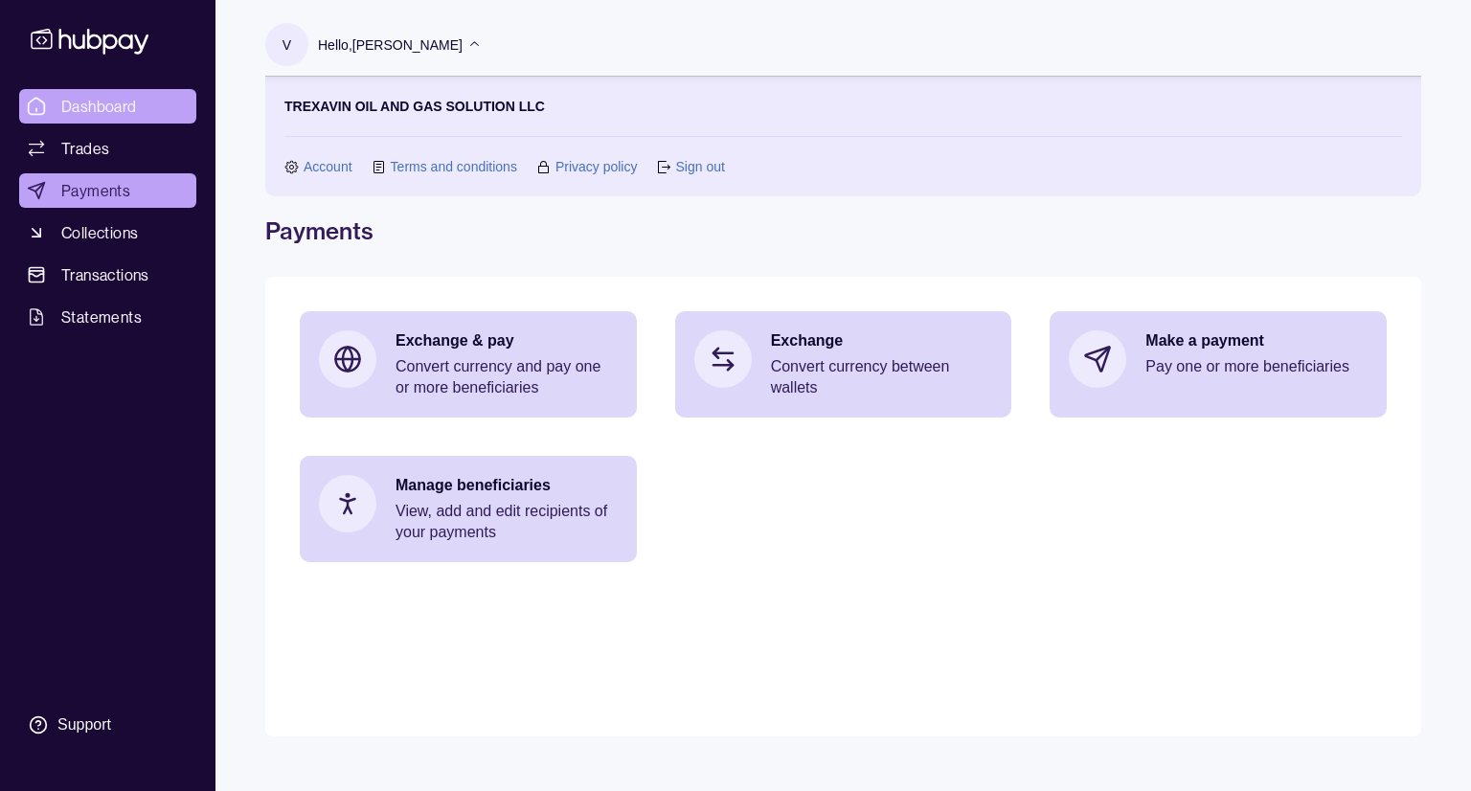
click at [135, 92] on link "Dashboard" at bounding box center [107, 106] width 177 height 34
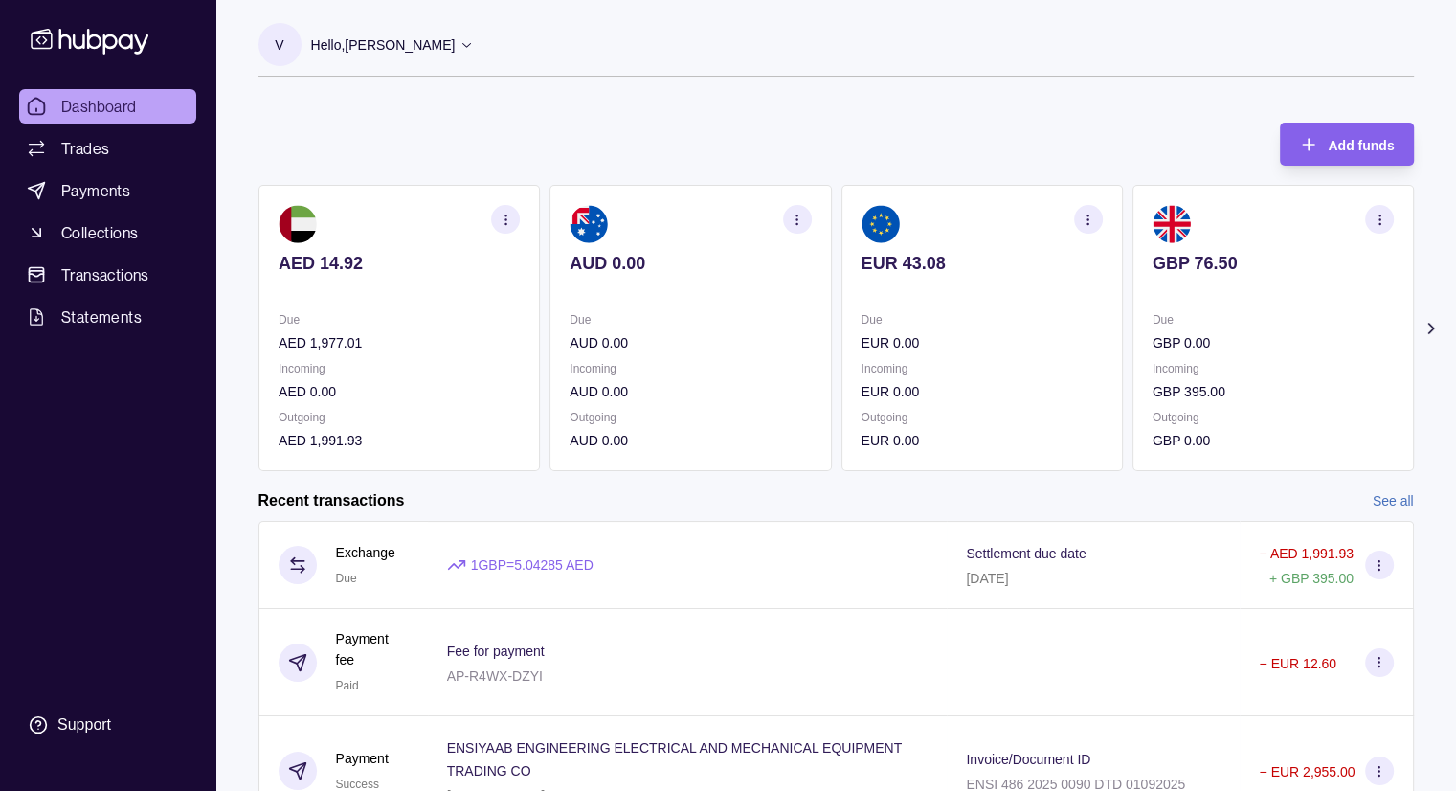
click at [481, 131] on div "Add funds AED 14.92 Due AED 1,977.01 Incoming AED 0.00 Outgoing AED 1,991.93 AU…" at bounding box center [837, 287] width 1156 height 368
click at [460, 48] on icon at bounding box center [467, 44] width 14 height 14
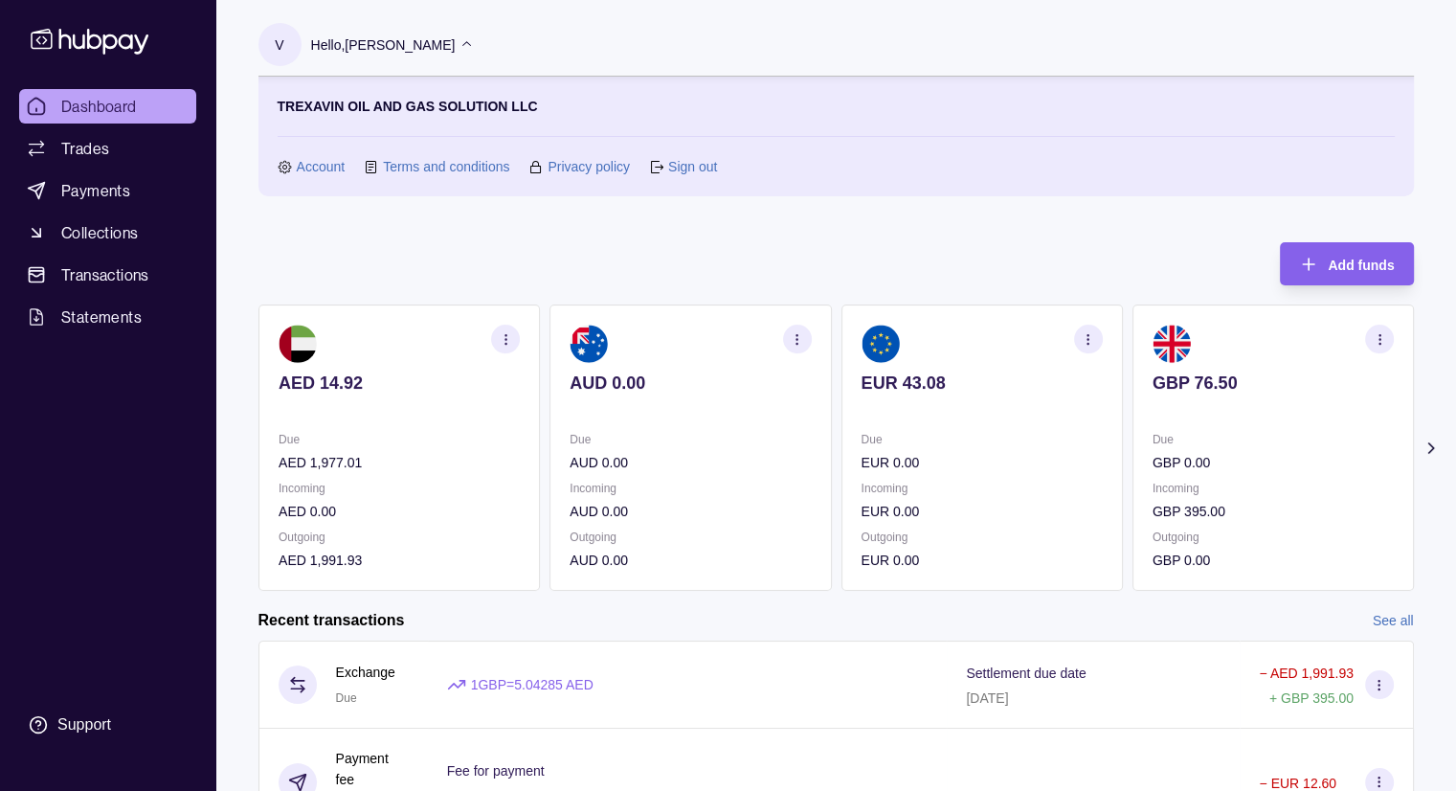
click at [134, 102] on span "Dashboard" at bounding box center [99, 106] width 76 height 23
click at [94, 189] on span "Payments" at bounding box center [95, 190] width 69 height 23
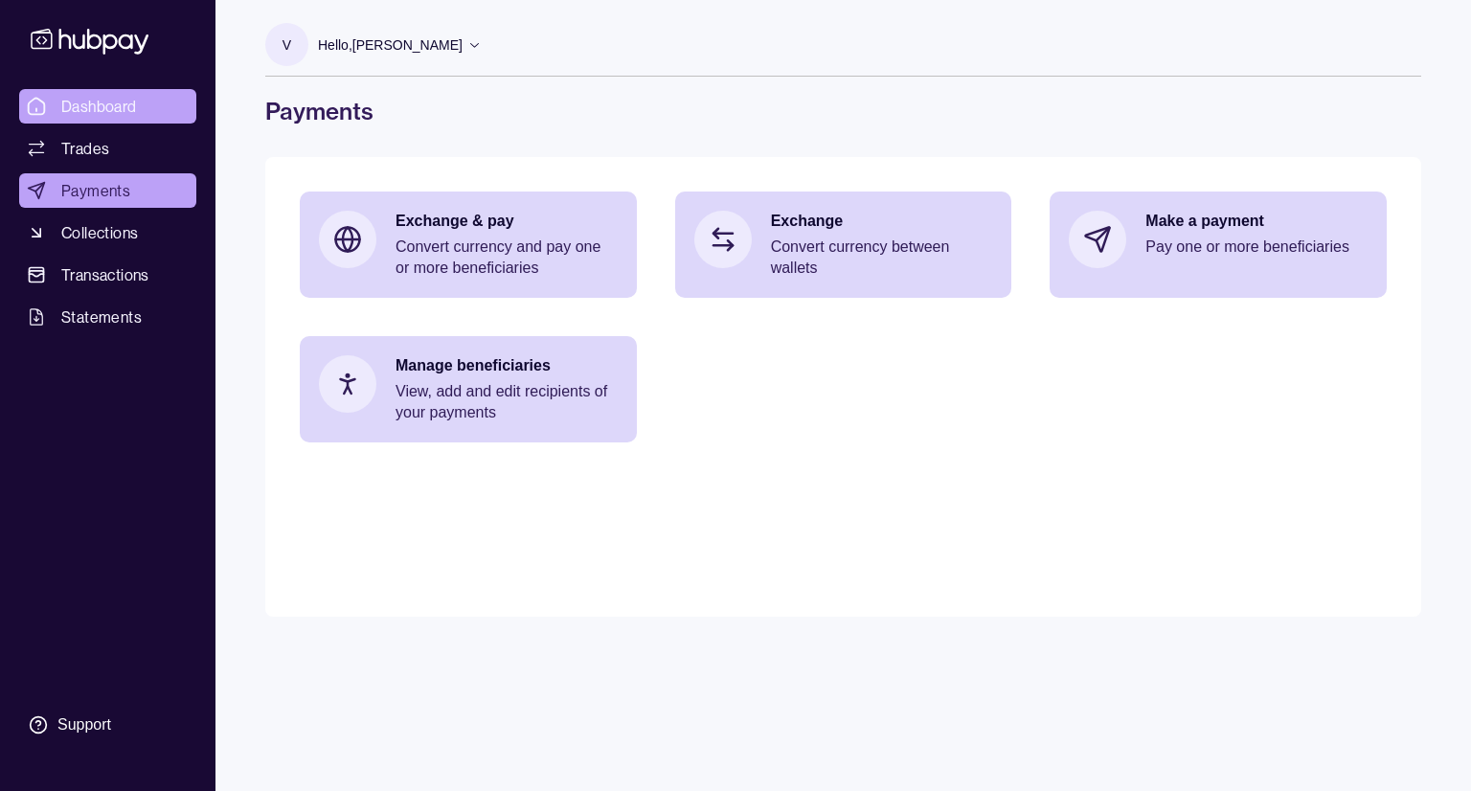
click at [115, 108] on span "Dashboard" at bounding box center [99, 106] width 76 height 23
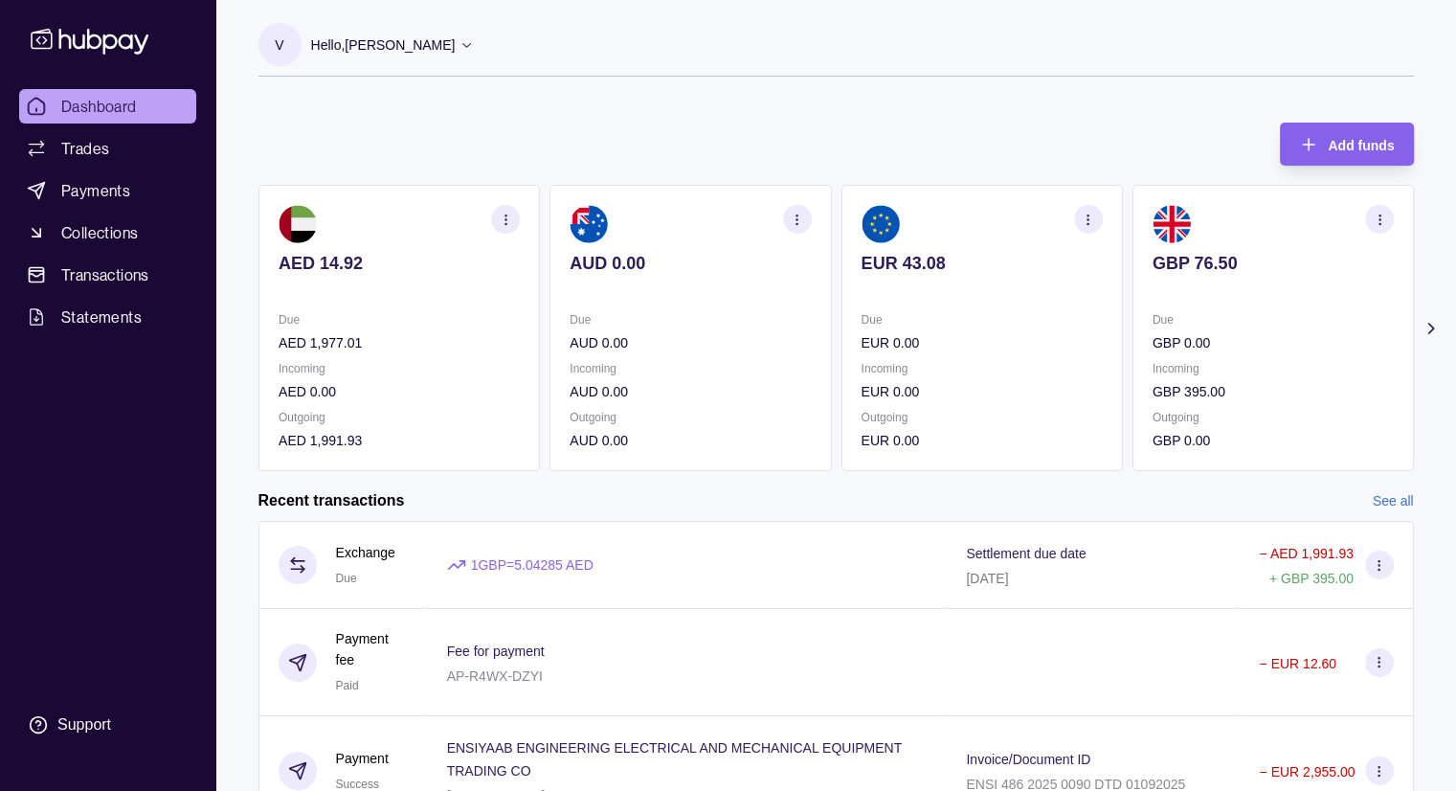
click at [1182, 296] on p at bounding box center [1272, 289] width 241 height 21
click at [92, 194] on span "Payments" at bounding box center [95, 190] width 69 height 23
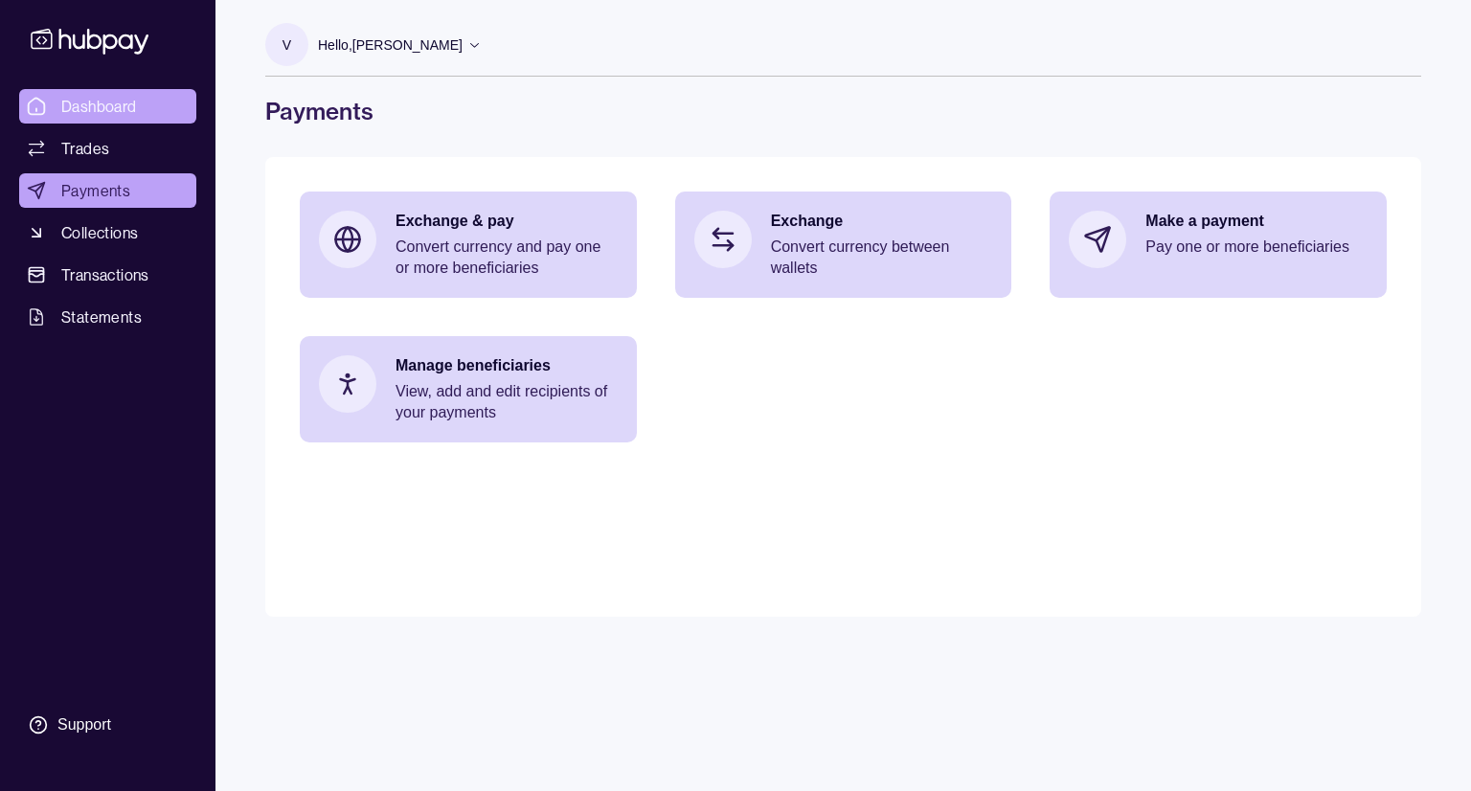
click at [126, 105] on span "Dashboard" at bounding box center [99, 106] width 76 height 23
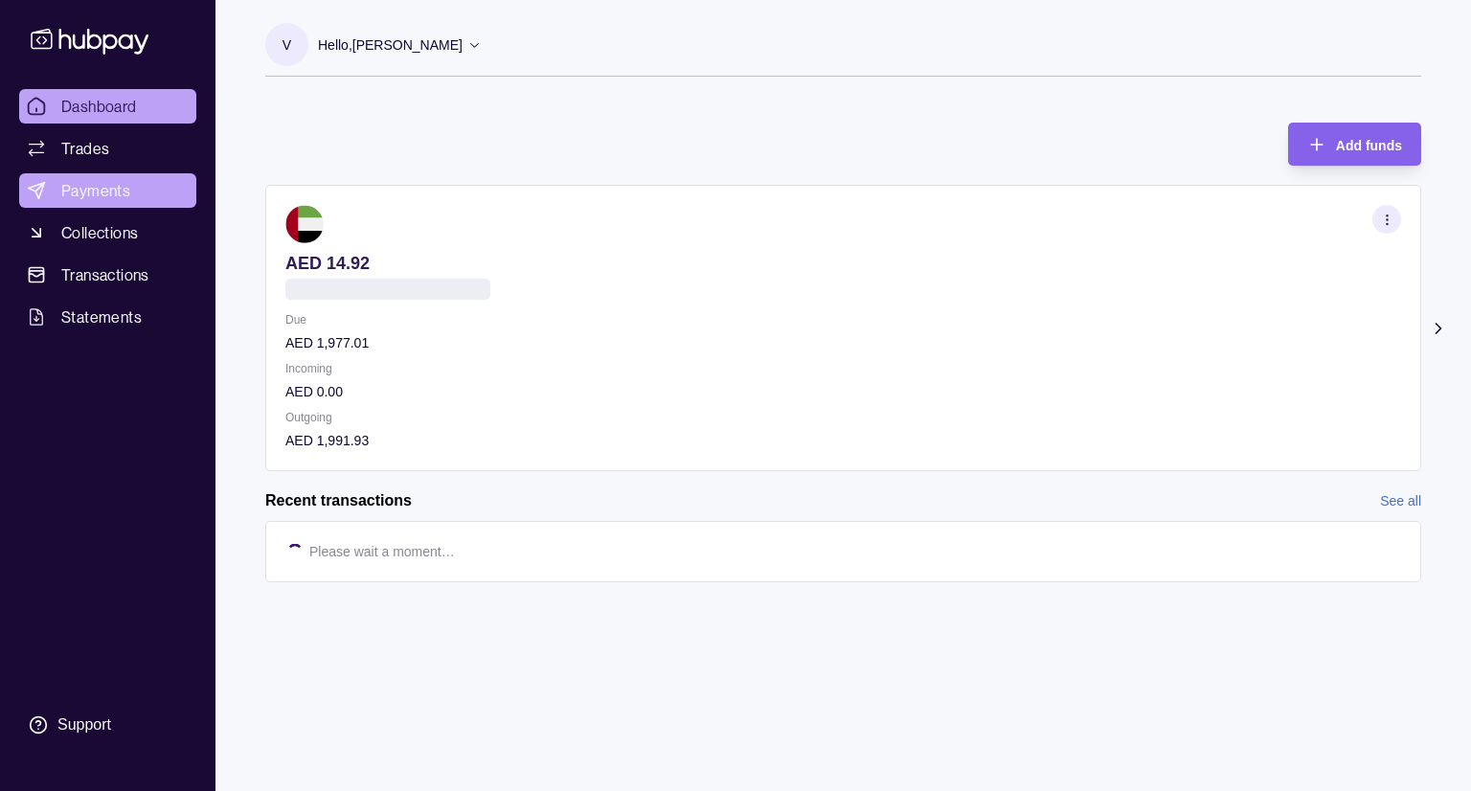
click at [153, 198] on link "Payments" at bounding box center [107, 190] width 177 height 34
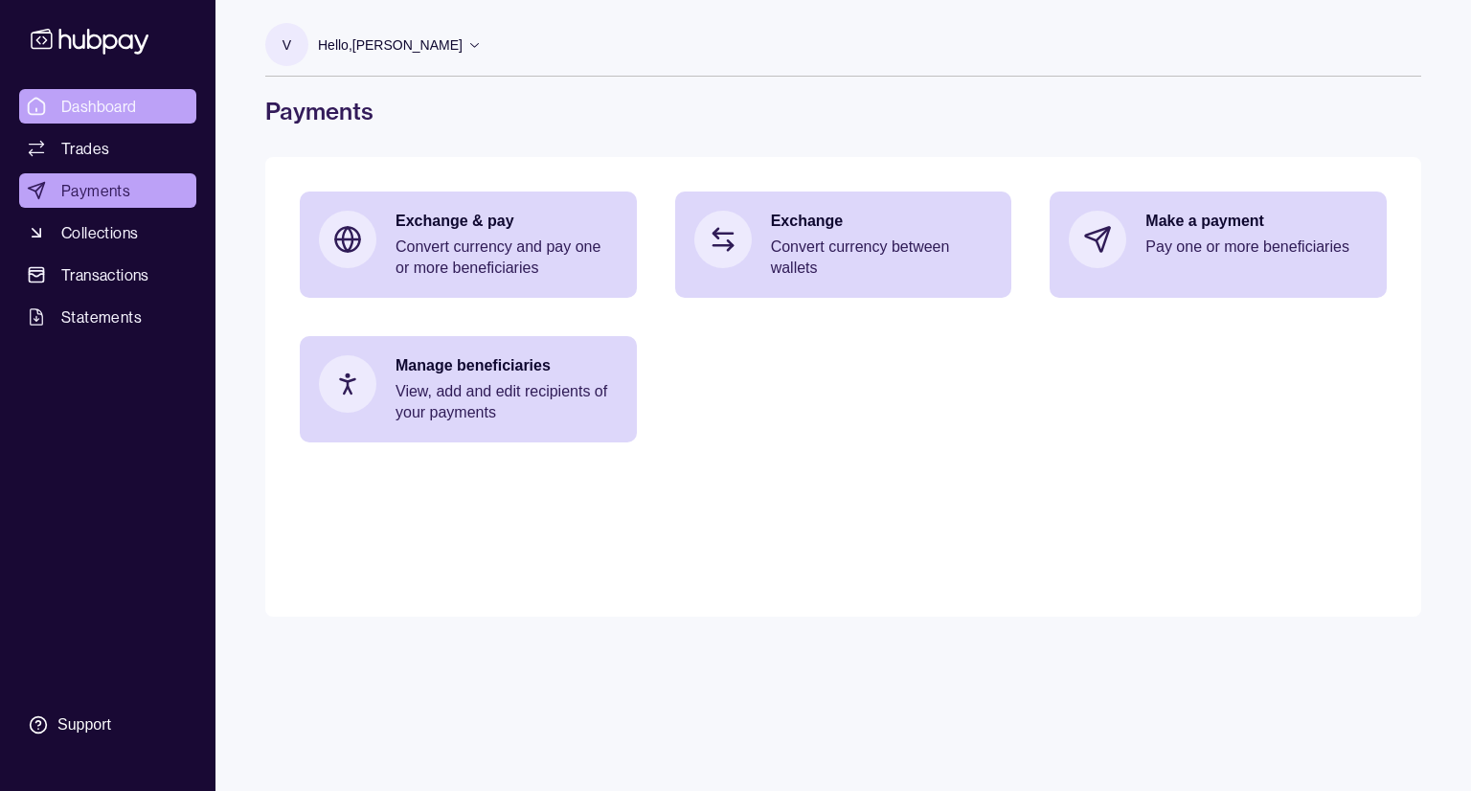
click at [123, 103] on span "Dashboard" at bounding box center [99, 106] width 76 height 23
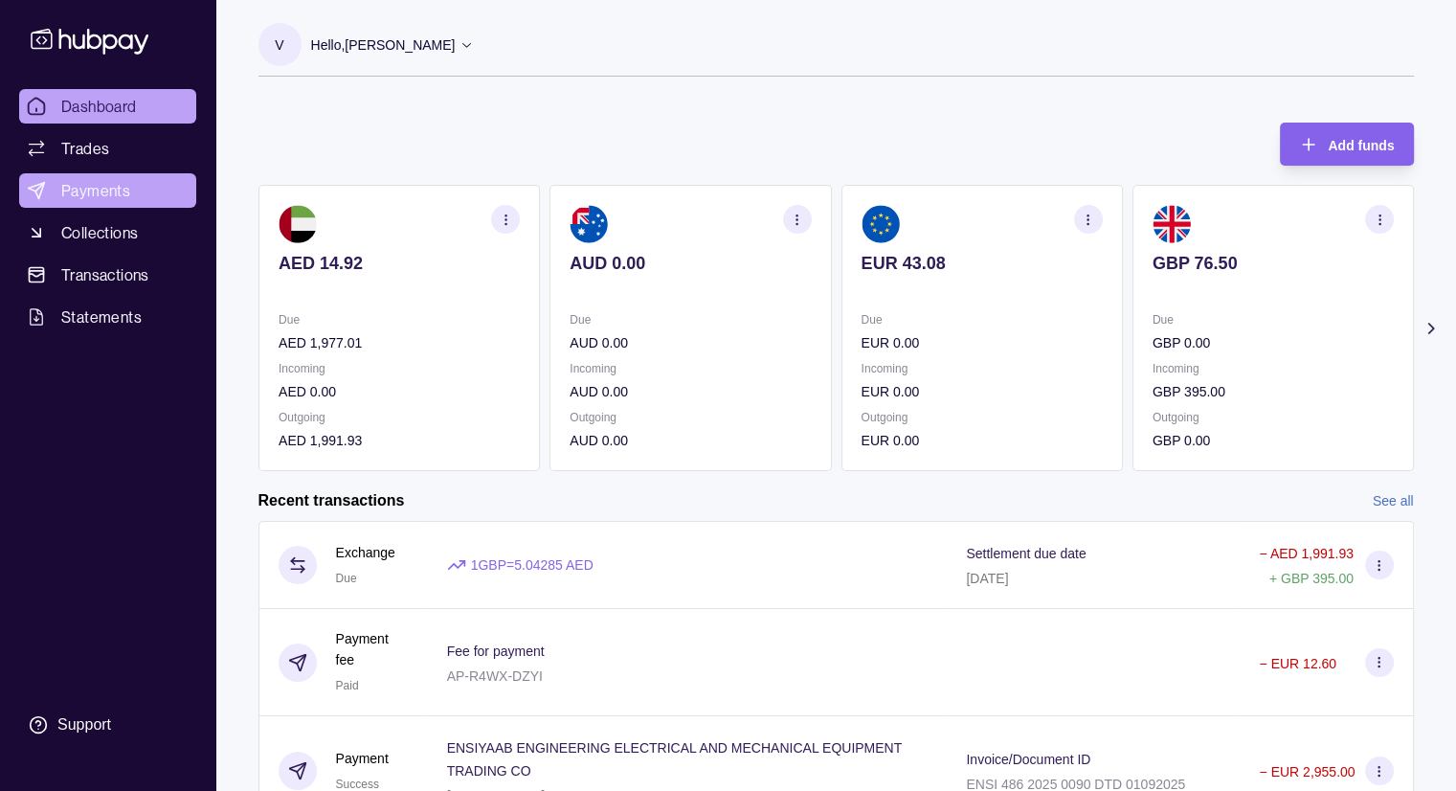
click at [123, 193] on span "Payments" at bounding box center [95, 190] width 69 height 23
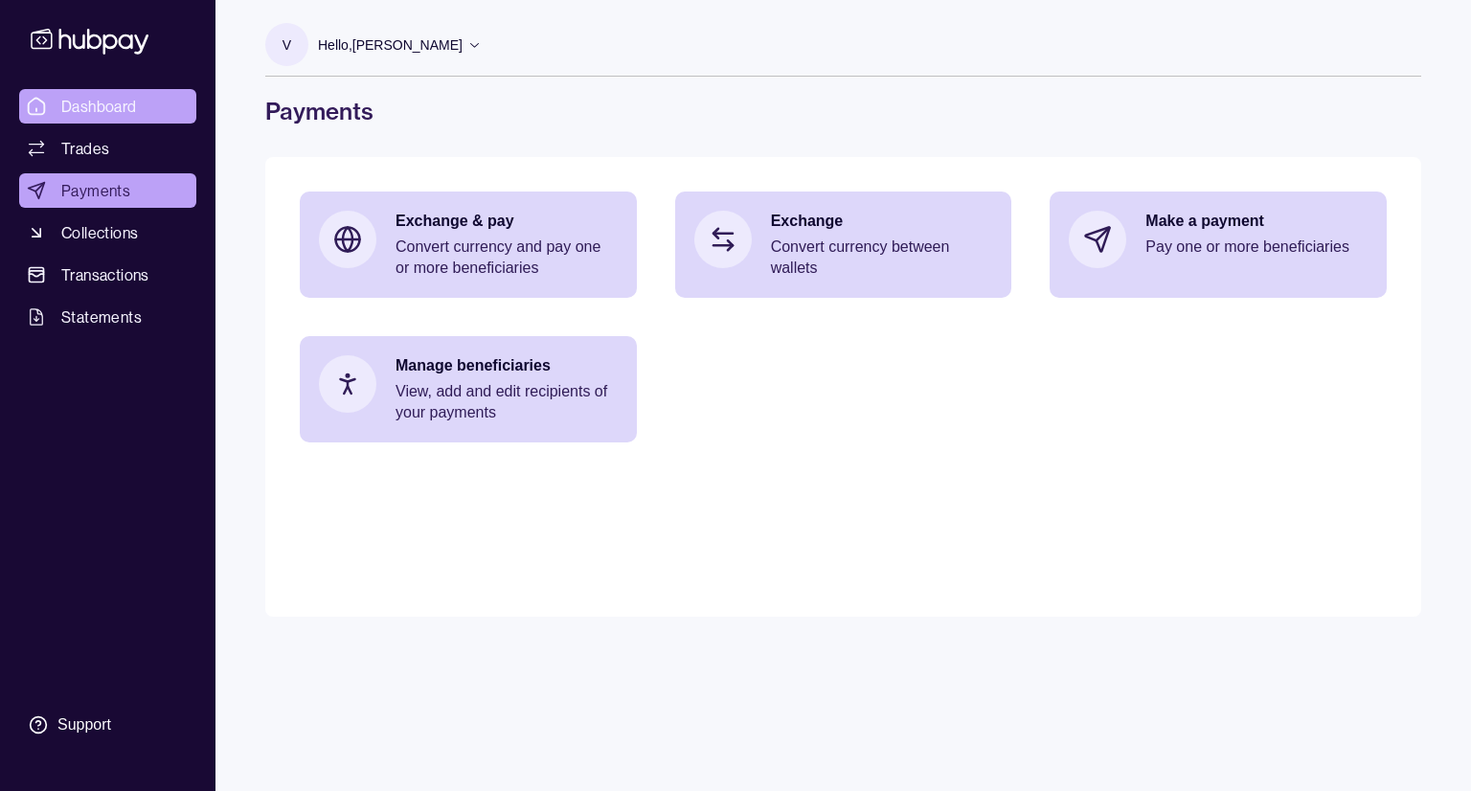
click at [147, 112] on link "Dashboard" at bounding box center [107, 106] width 177 height 34
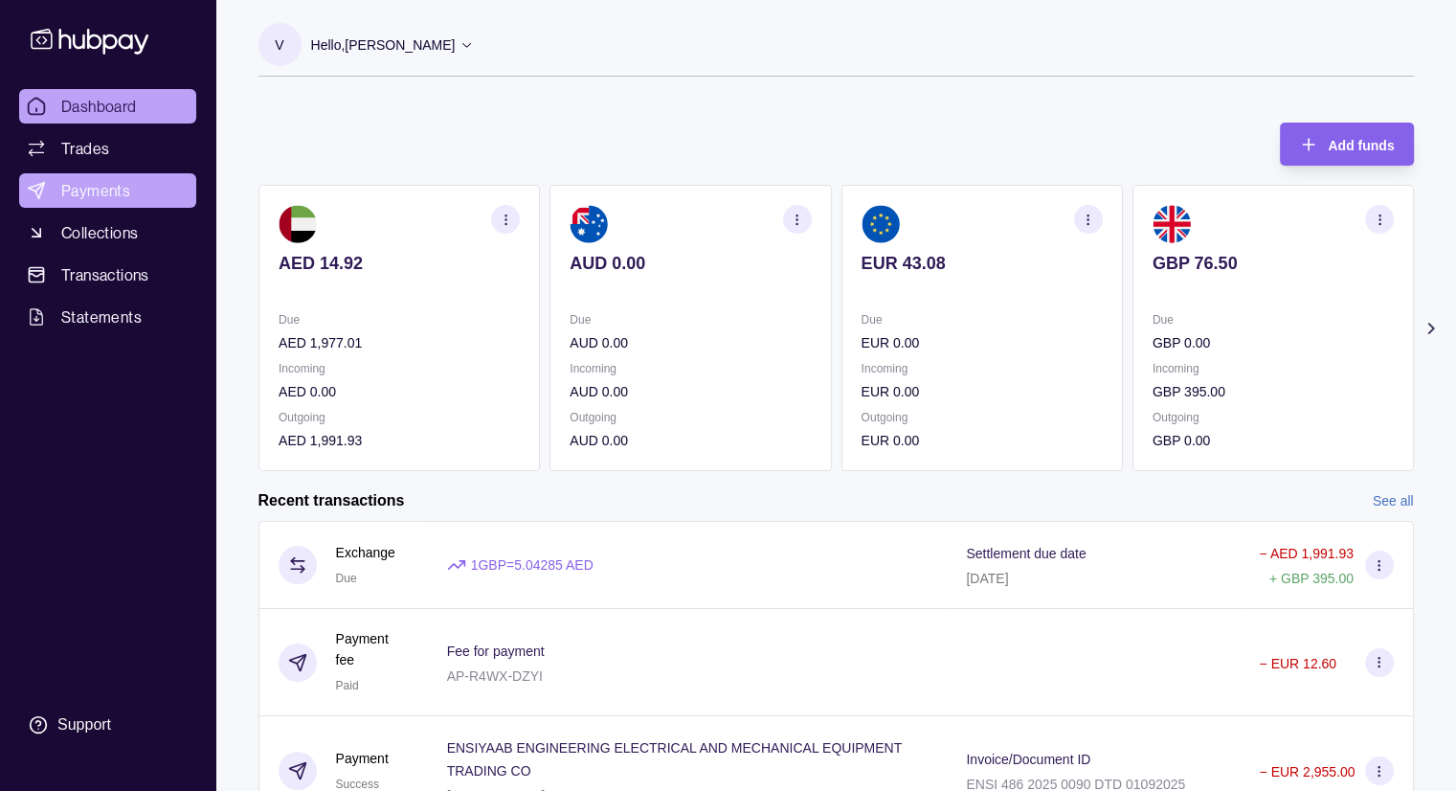
click at [111, 192] on span "Payments" at bounding box center [95, 190] width 69 height 23
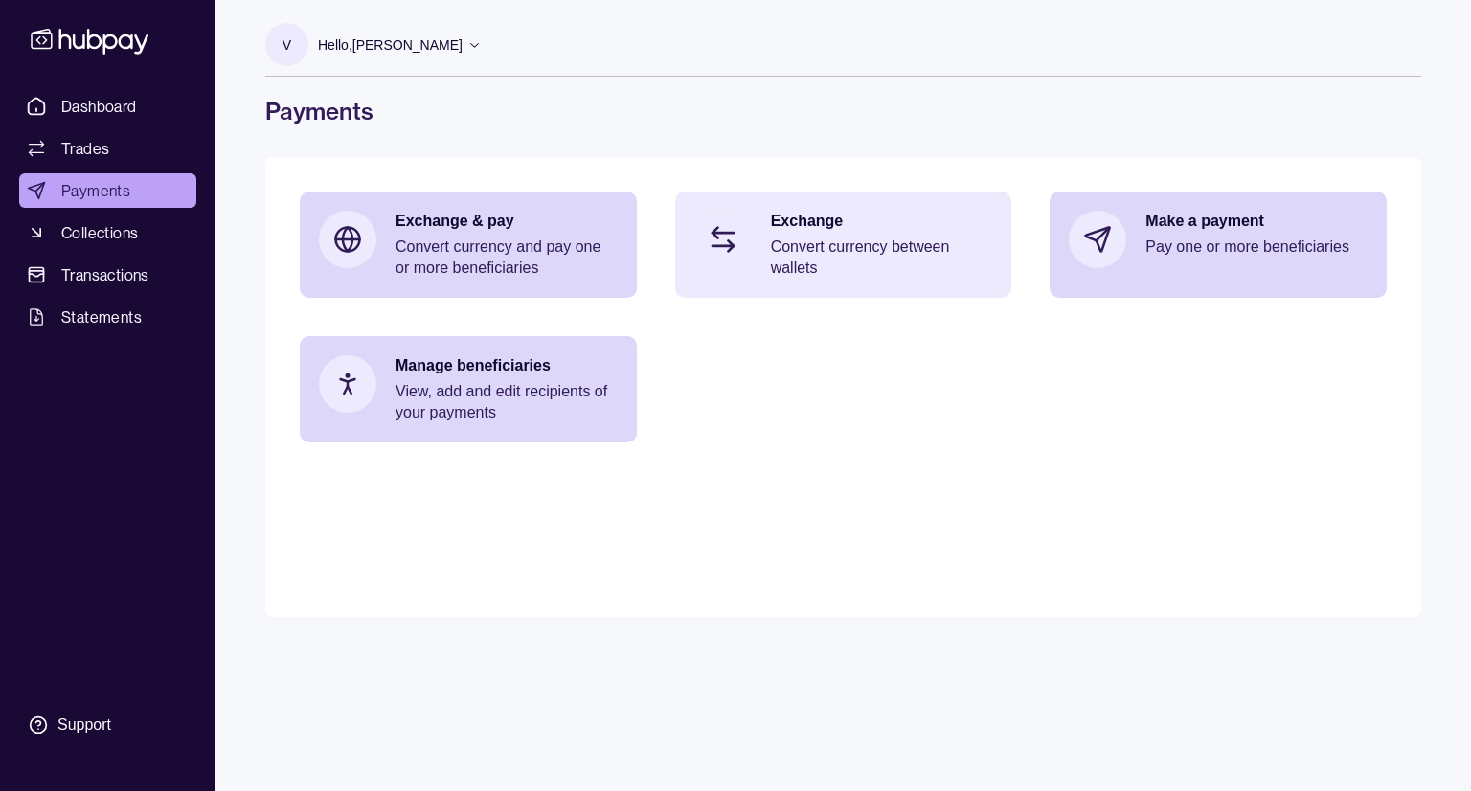
click at [908, 261] on p "Convert currency between wallets" at bounding box center [882, 258] width 222 height 42
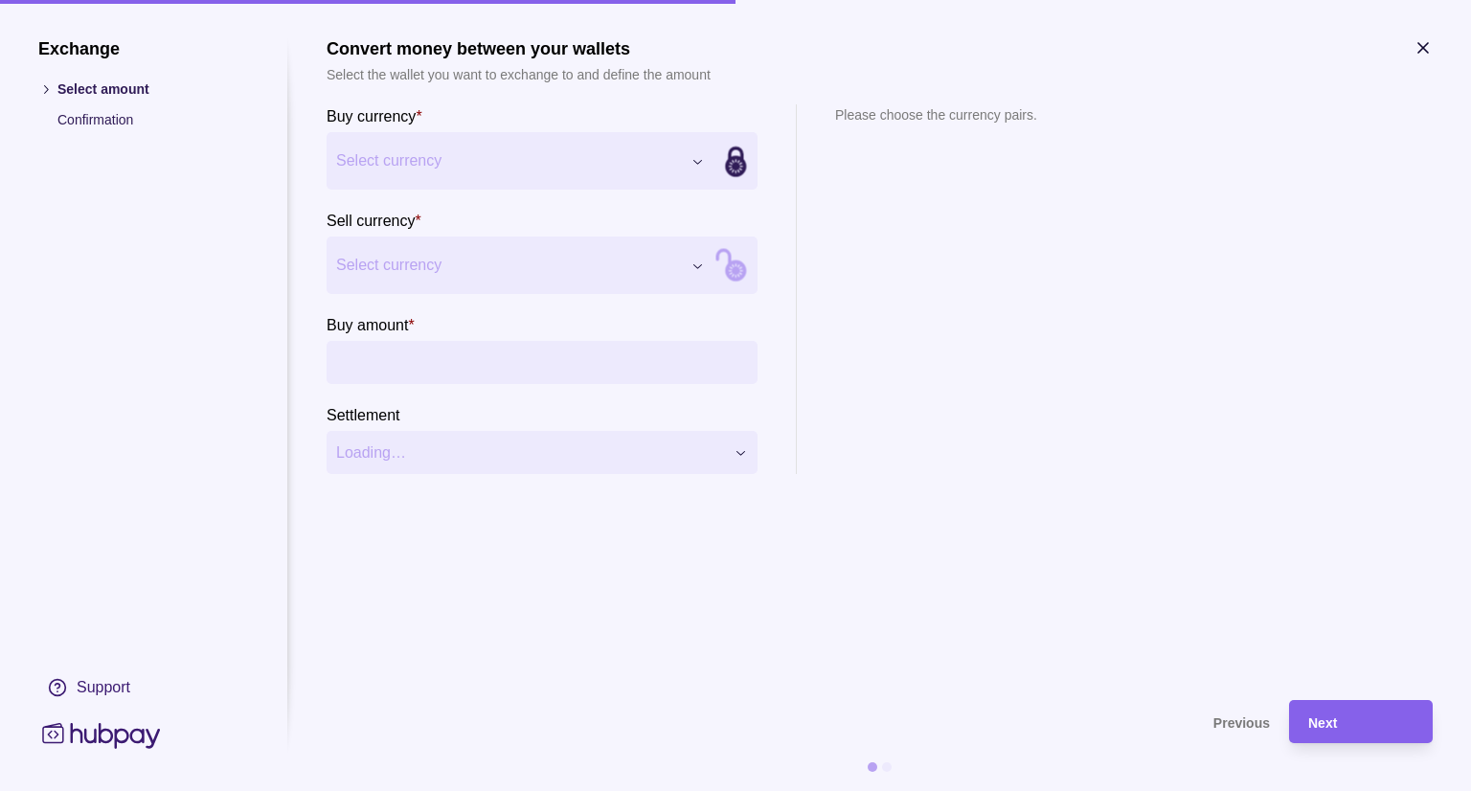
click at [1419, 43] on icon "button" at bounding box center [1423, 48] width 10 height 10
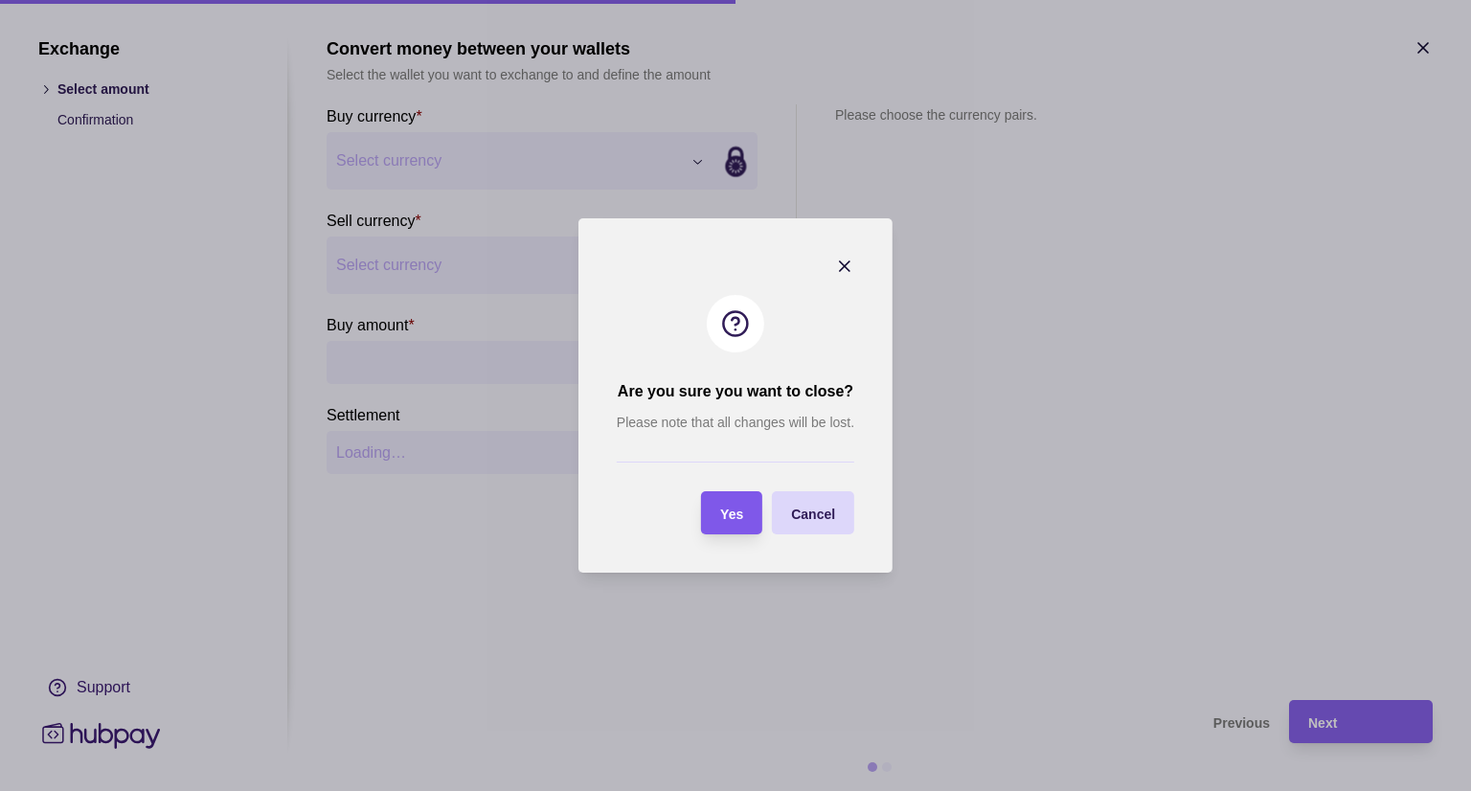
click at [732, 513] on span "Yes" at bounding box center [731, 514] width 23 height 15
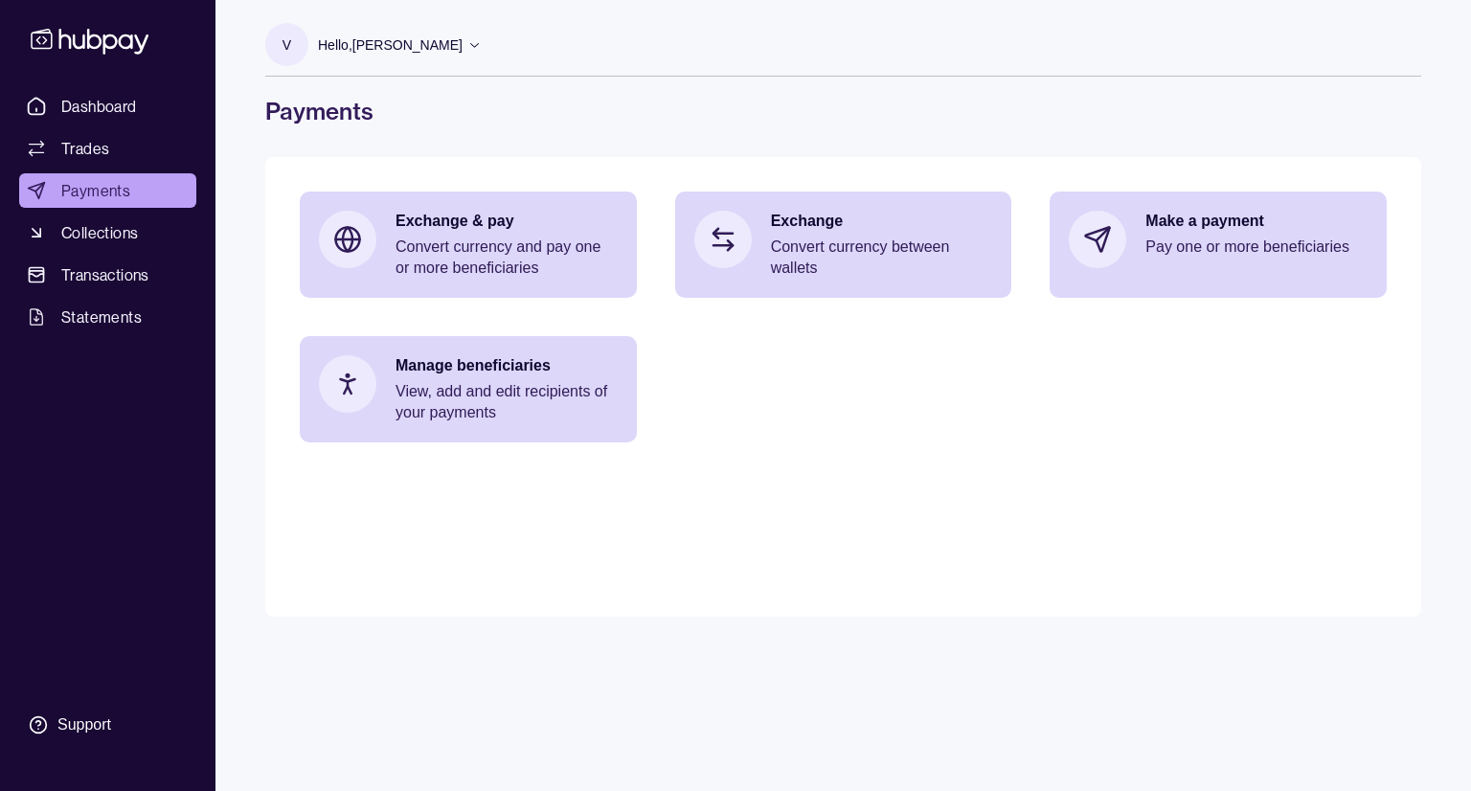
click at [467, 50] on icon at bounding box center [474, 44] width 14 height 14
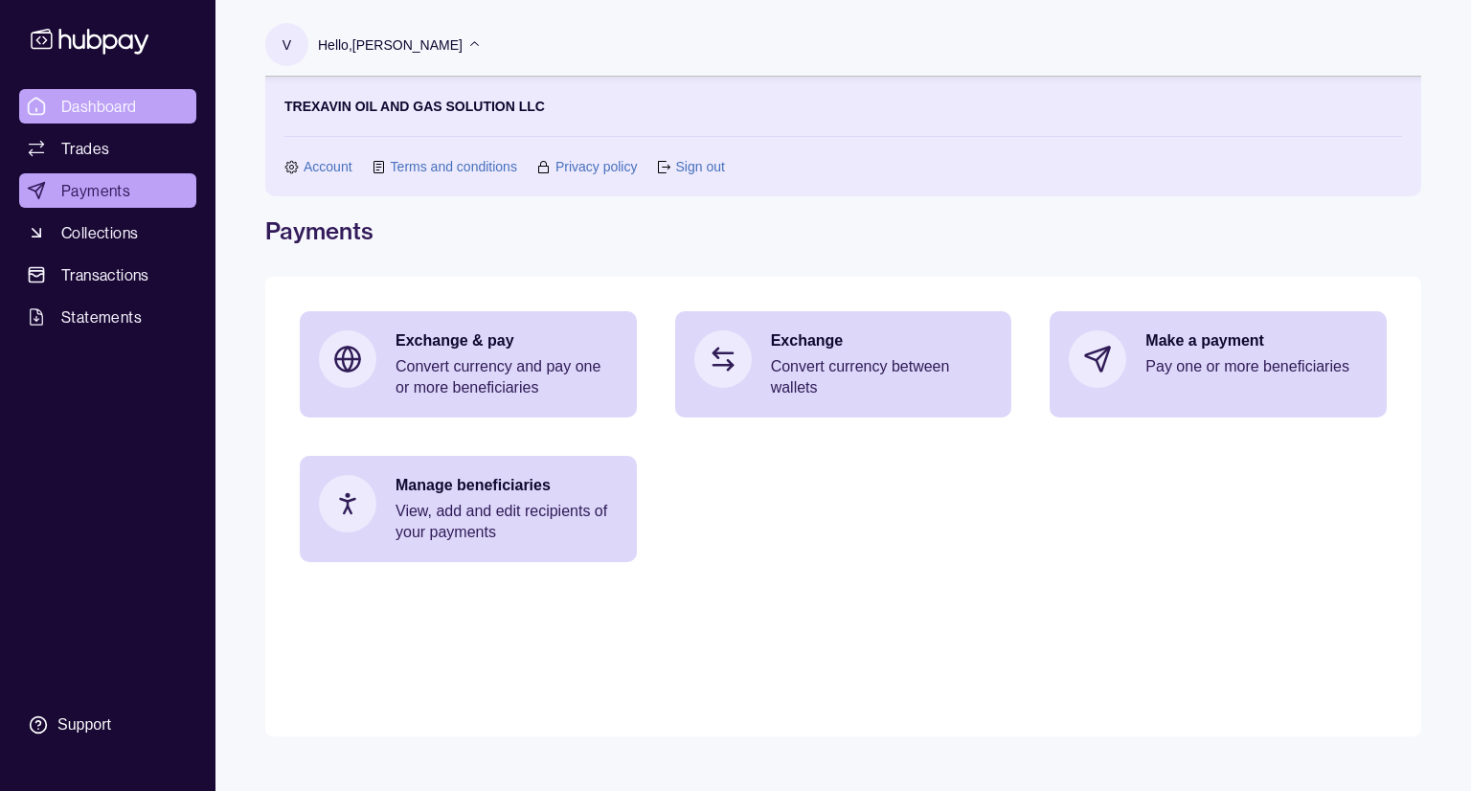
click at [144, 107] on link "Dashboard" at bounding box center [107, 106] width 177 height 34
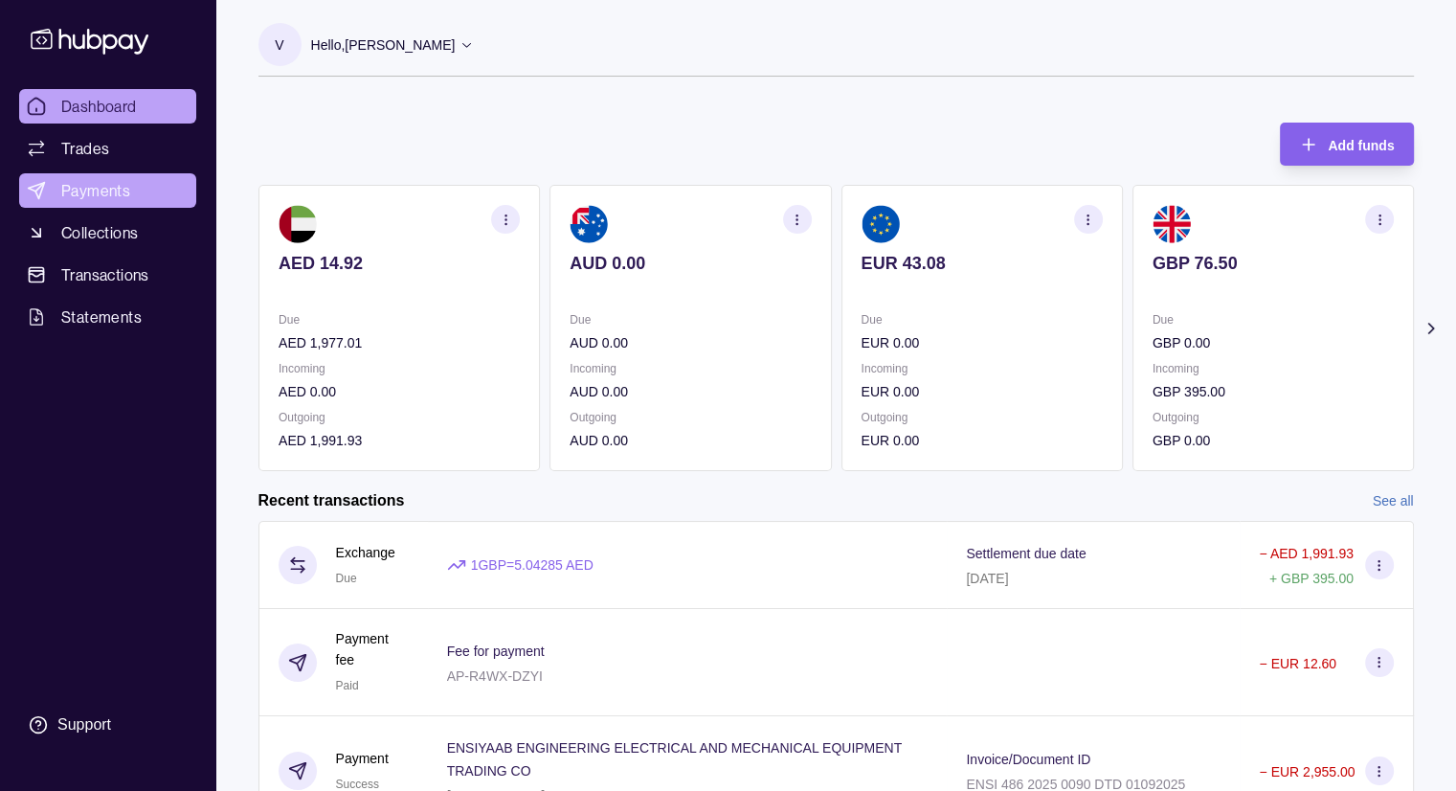
click at [130, 189] on link "Payments" at bounding box center [107, 190] width 177 height 34
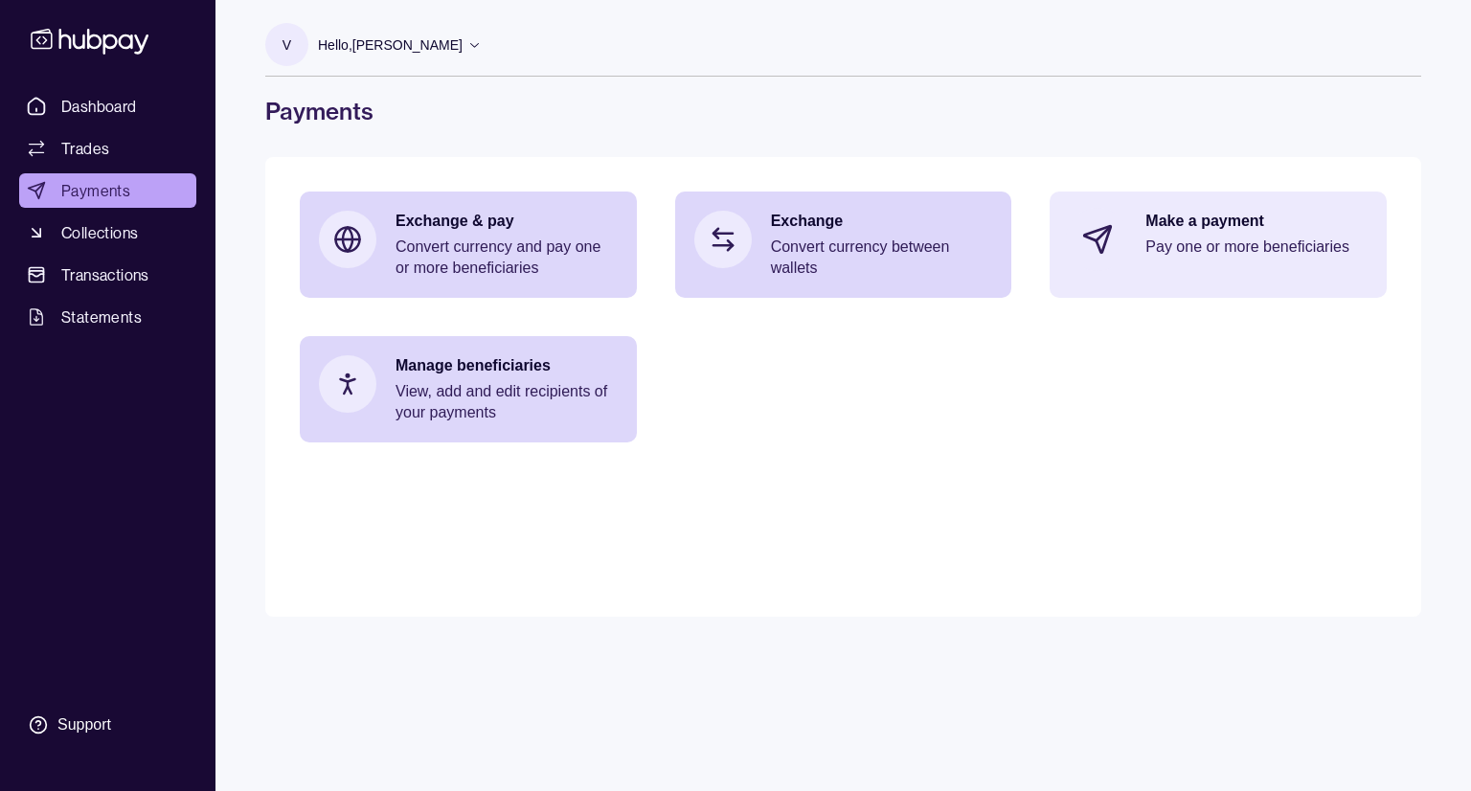
click at [1141, 246] on div "Make a payment Pay one or more beneficiaries" at bounding box center [1218, 240] width 337 height 96
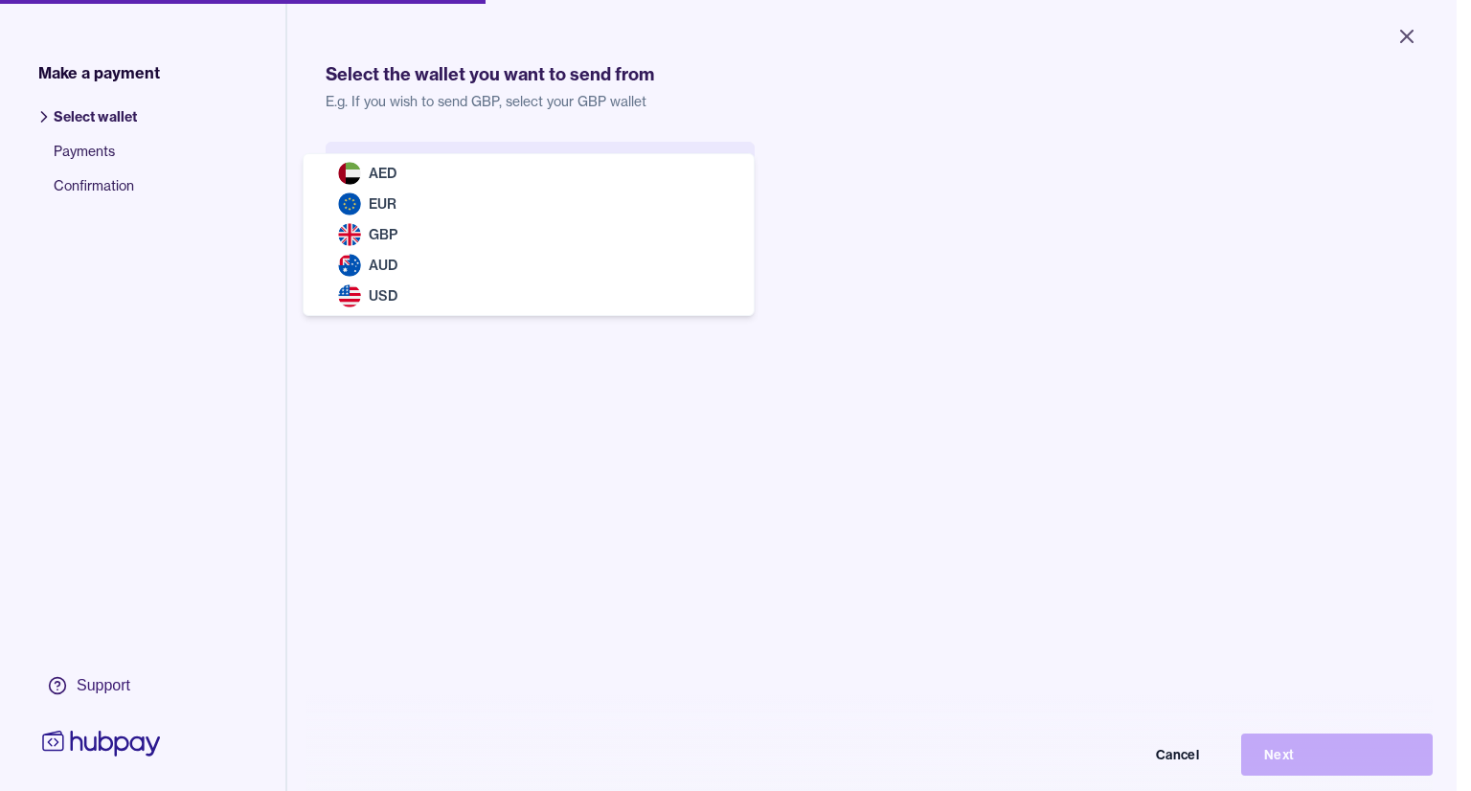
click at [509, 154] on body "Close Make a payment Select wallet Payments Confirmation Support Select the wal…" at bounding box center [728, 395] width 1456 height 791
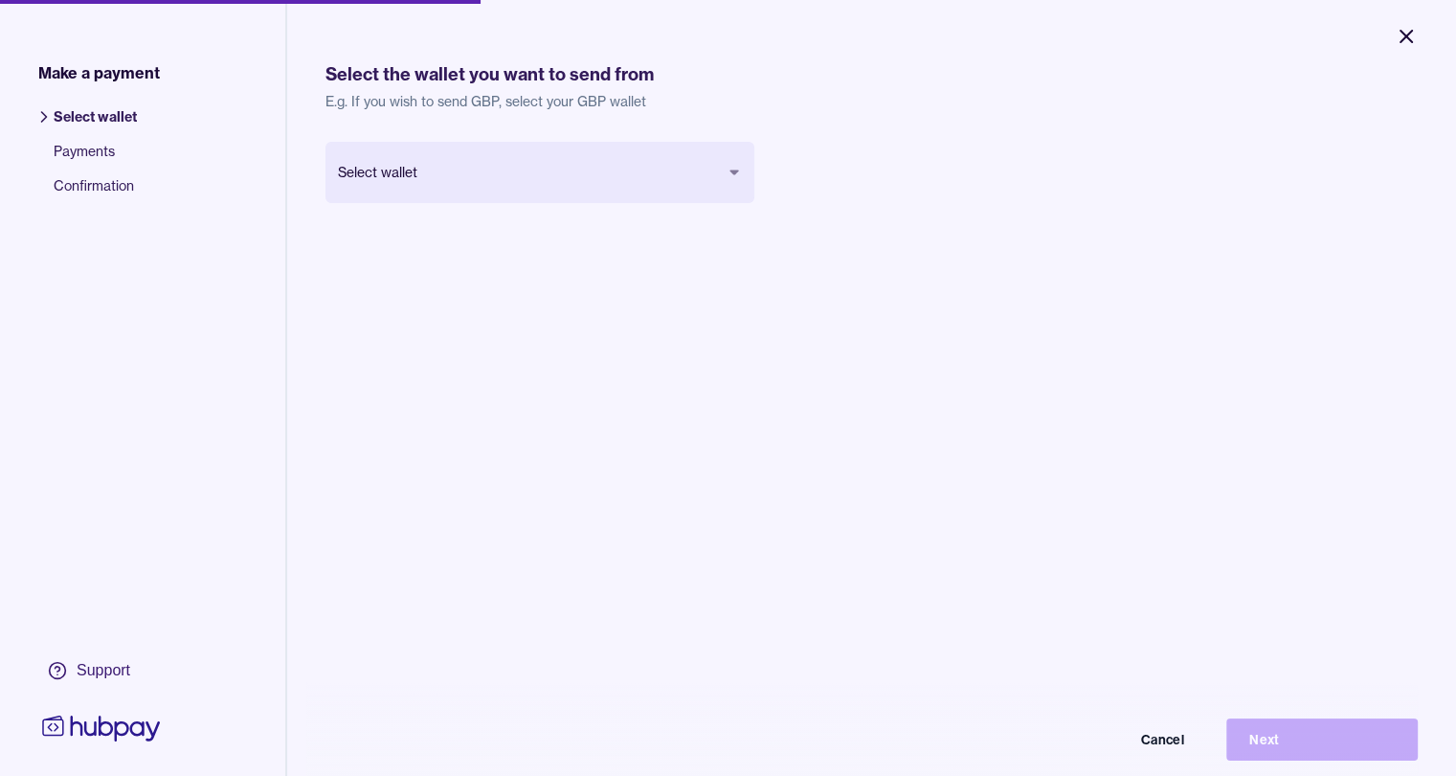
click at [1403, 37] on icon "Close" at bounding box center [1406, 36] width 23 height 23
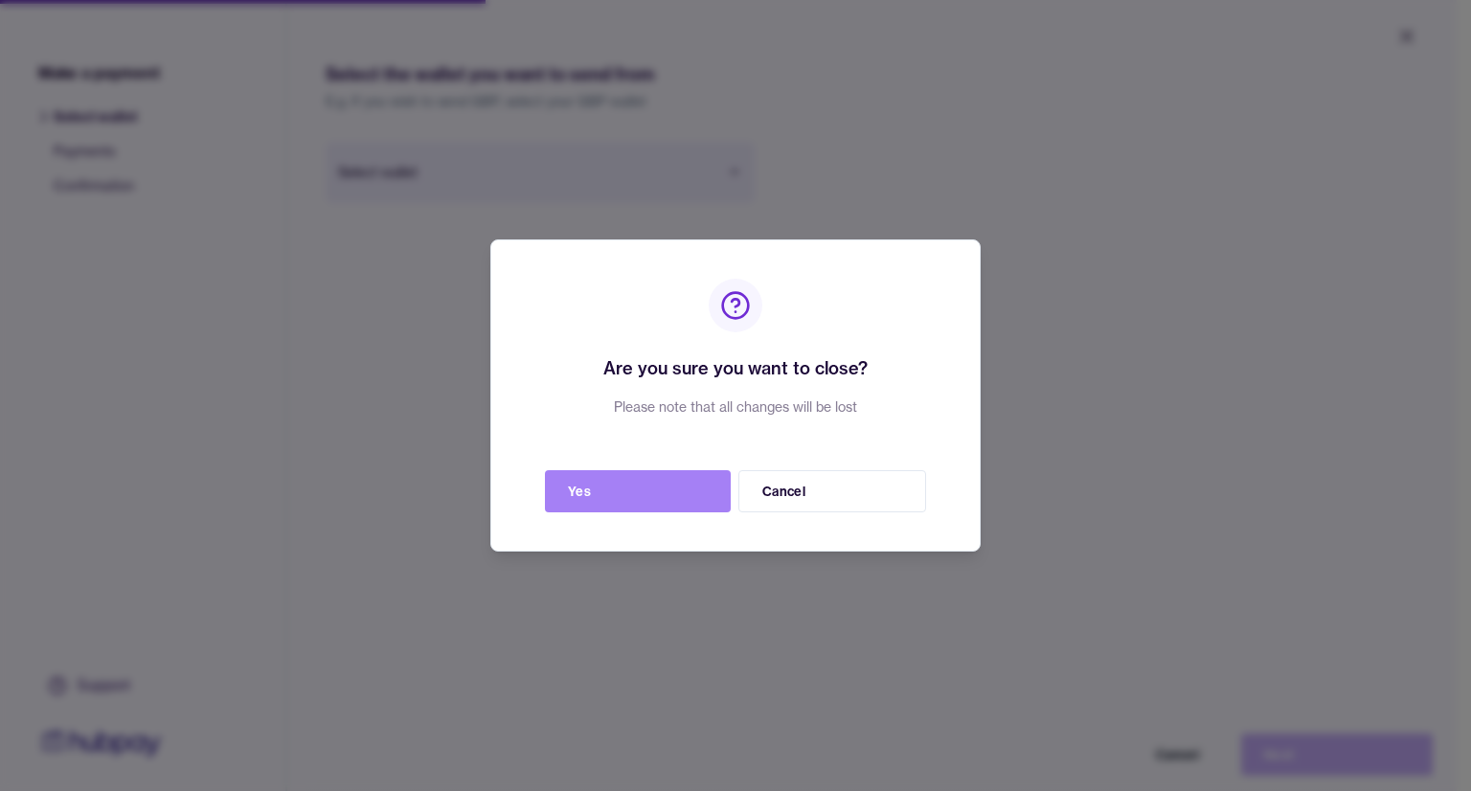
click at [632, 501] on button "Yes" at bounding box center [638, 491] width 186 height 42
click at [634, 485] on button "Yes" at bounding box center [638, 491] width 186 height 42
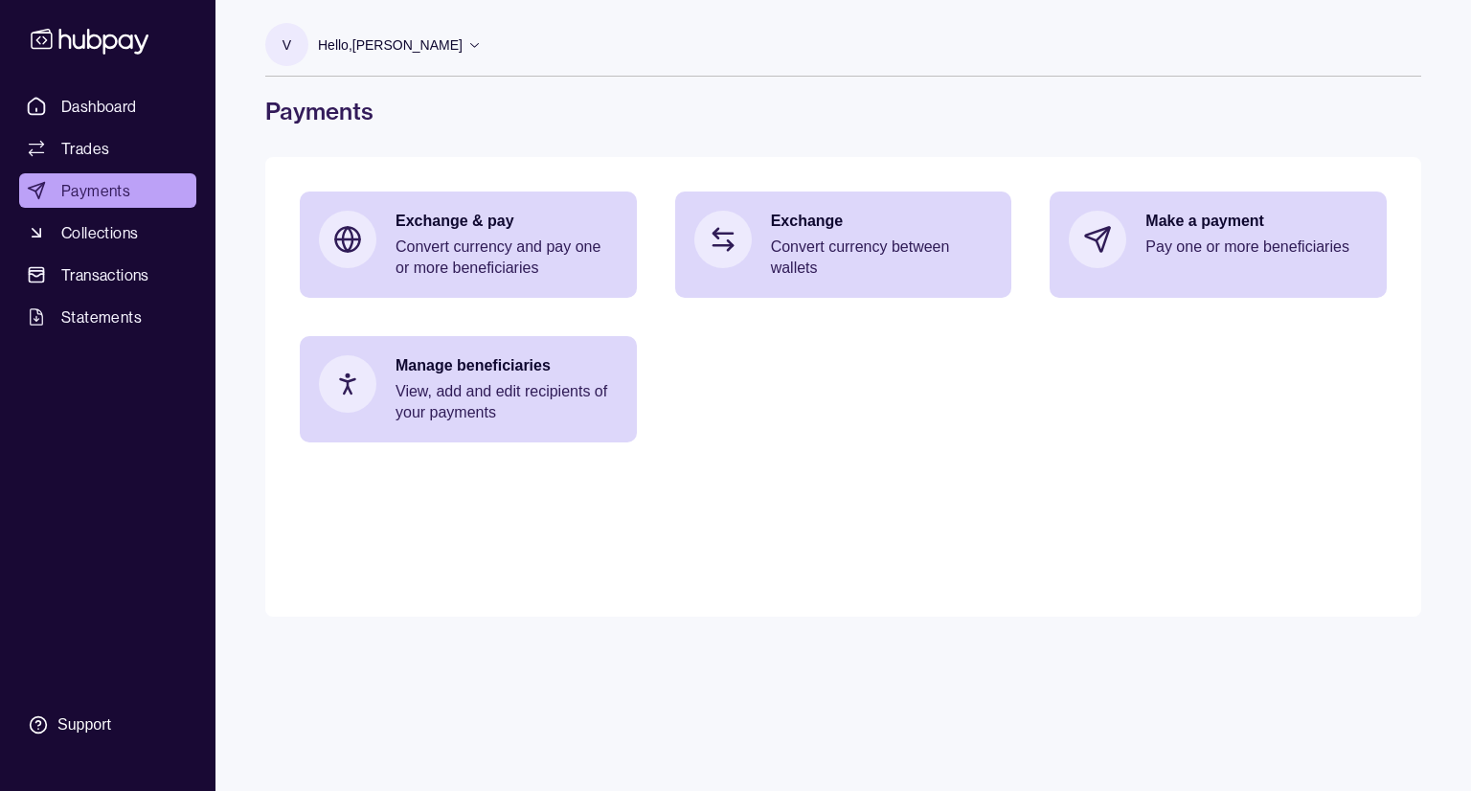
click at [430, 50] on p "Hello, [PERSON_NAME]" at bounding box center [390, 44] width 145 height 21
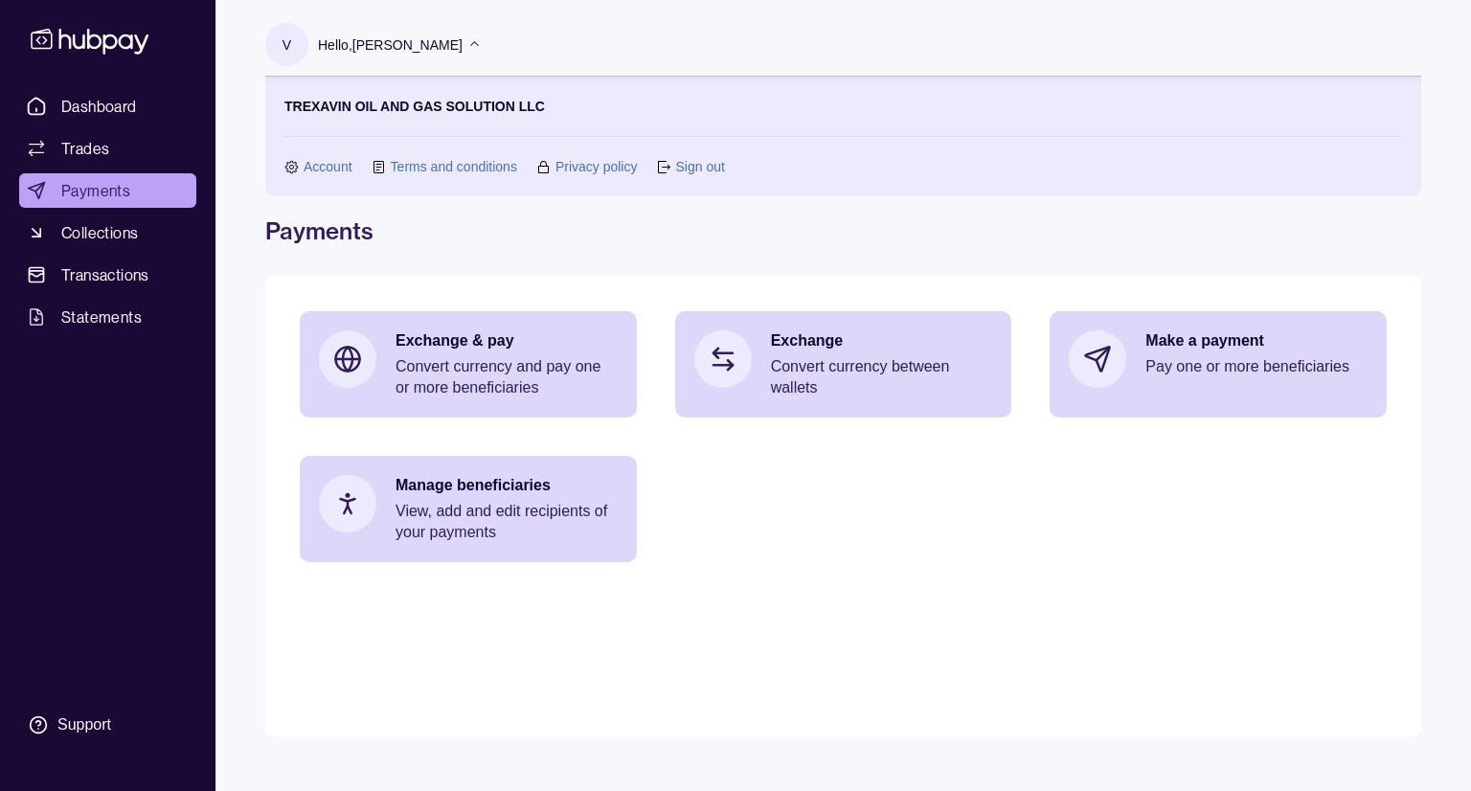
click at [713, 166] on link "Sign out" at bounding box center [699, 166] width 49 height 21
